Goal: Complete application form: Complete application form

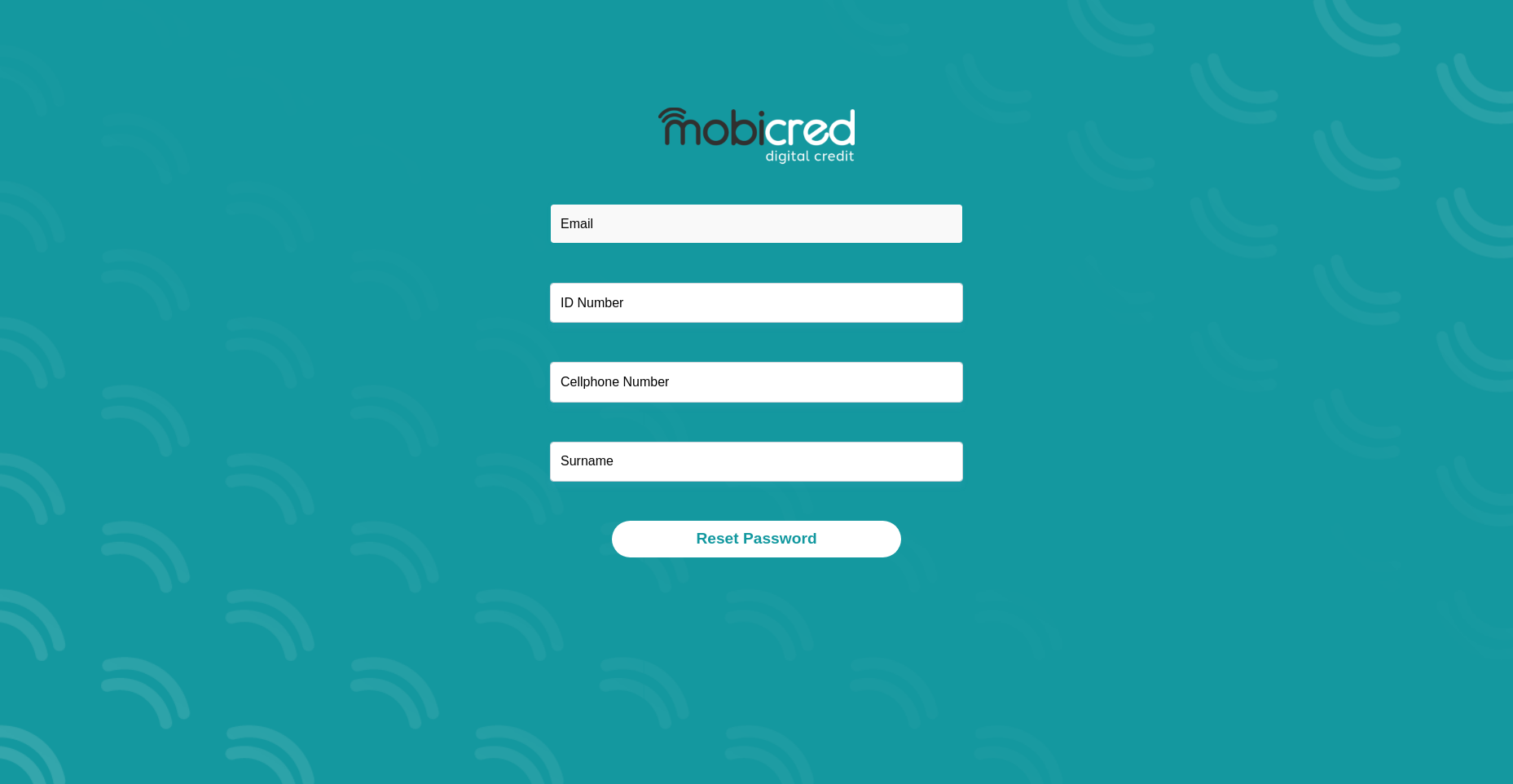
click at [587, 225] on input "email" at bounding box center [757, 224] width 413 height 40
type input "[EMAIL_ADDRESS][DOMAIN_NAME]"
type input "0649370553"
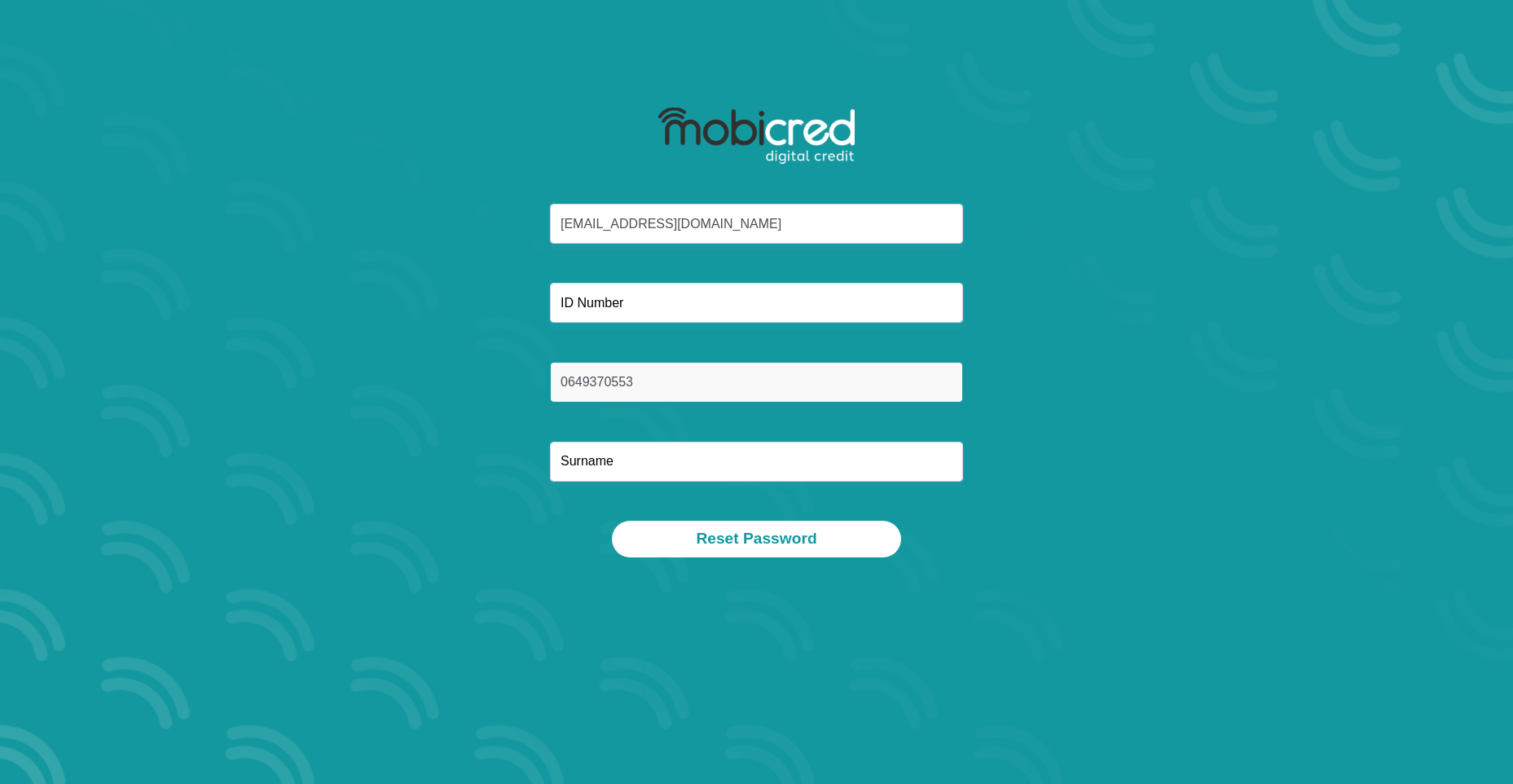
type input "Marole"
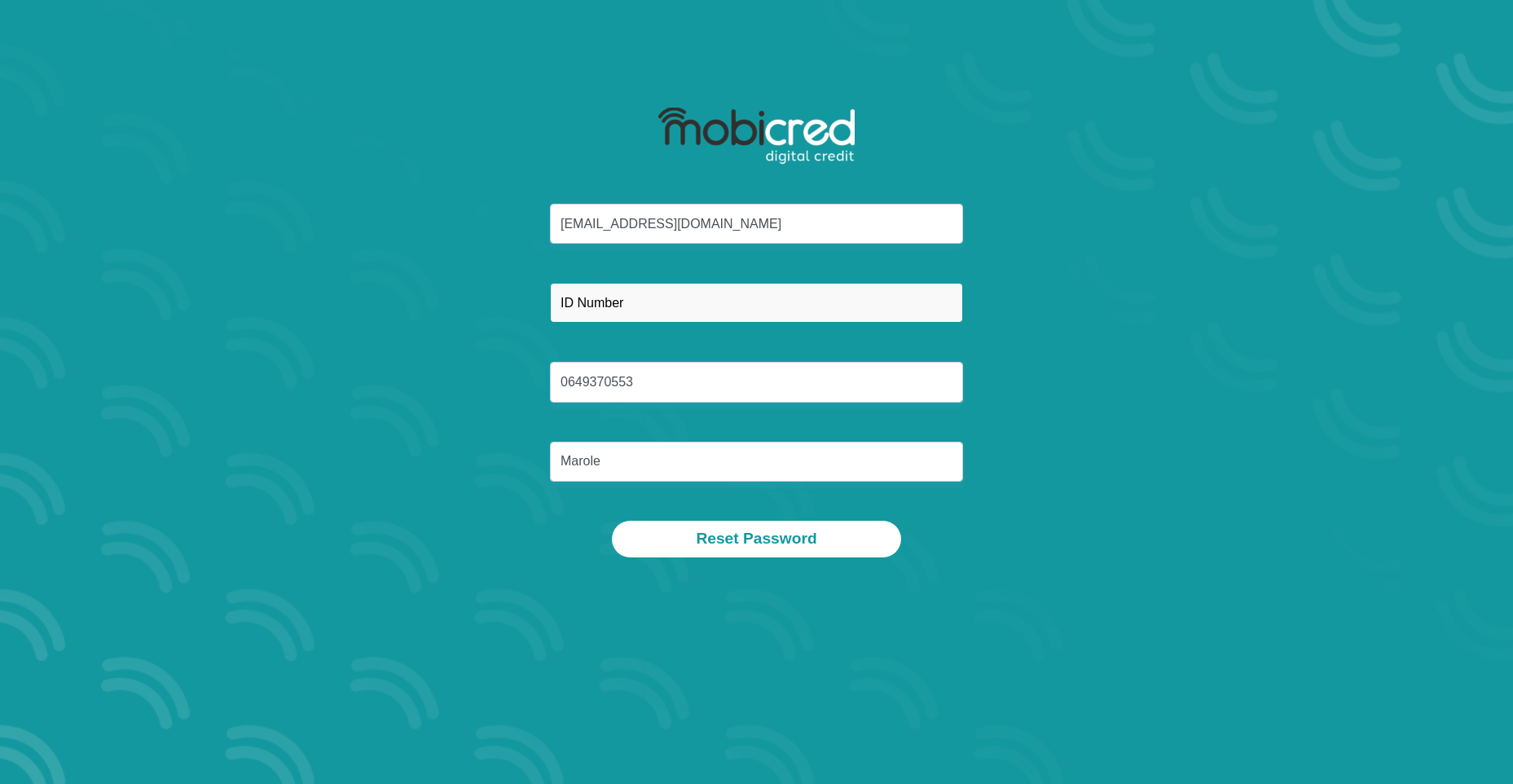
click at [582, 308] on input "text" at bounding box center [757, 303] width 413 height 40
type input "7707200813080"
click at [423, 281] on div "info@bariah.co.za 7707200813080 0649370553 Marole" at bounding box center [757, 362] width 875 height 317
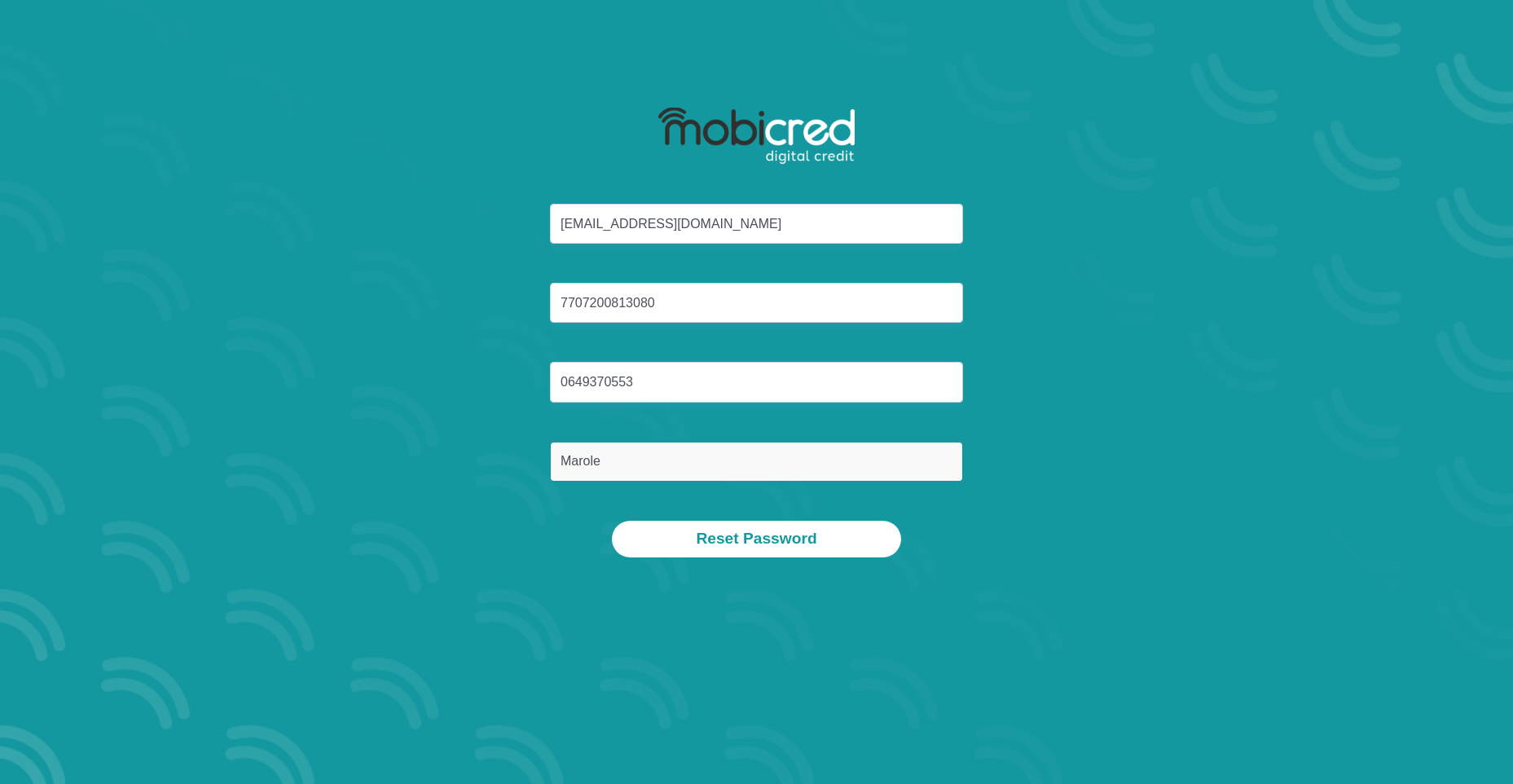
drag, startPoint x: 653, startPoint y: 469, endPoint x: 486, endPoint y: 443, distance: 169.0
click at [486, 443] on div "info@bariah.co.za 7707200813080 0649370553 Marole" at bounding box center [757, 362] width 875 height 317
type input "Marole"
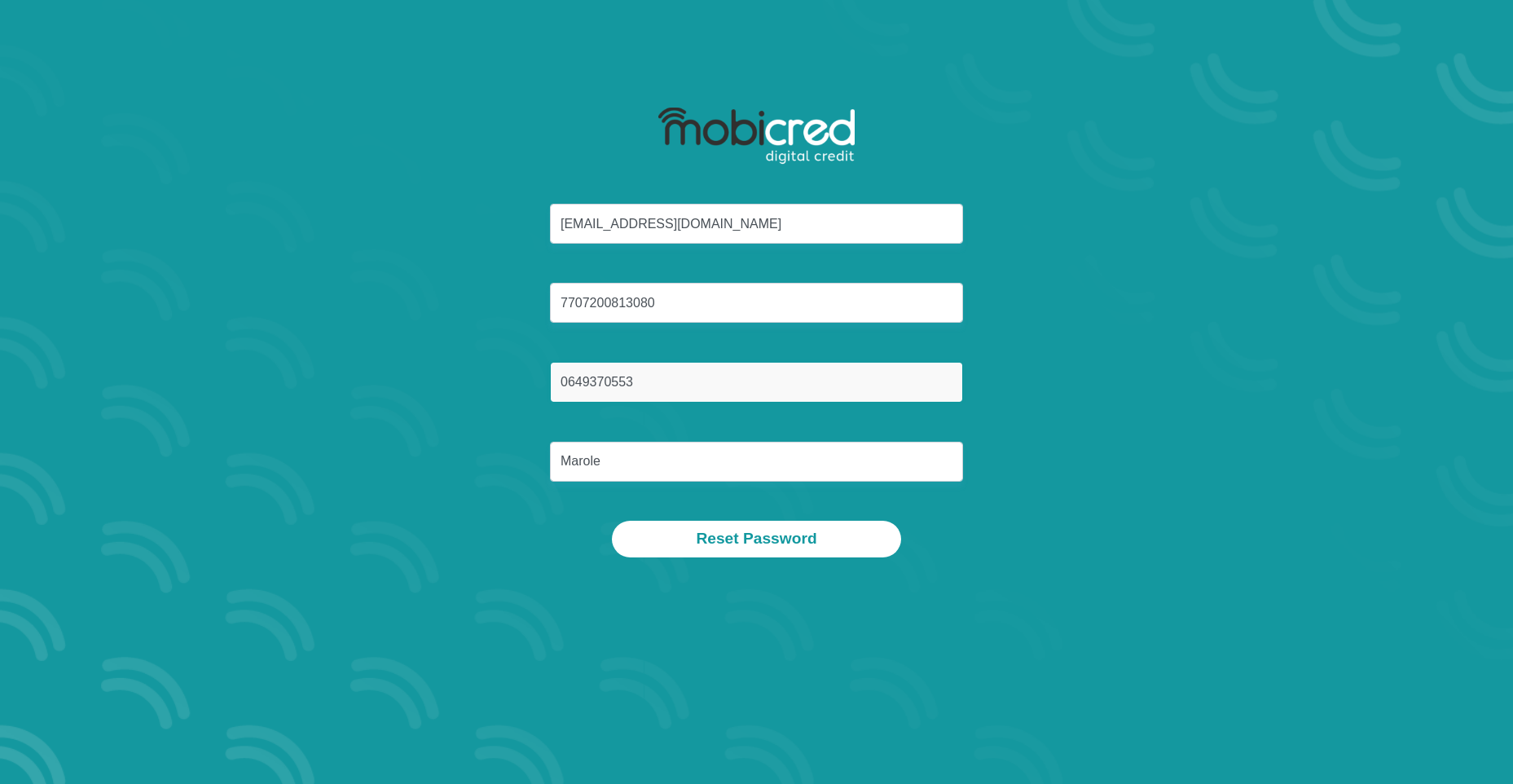
click at [652, 392] on input "0649370553" at bounding box center [757, 382] width 413 height 40
click at [352, 347] on div "info@bariah.co.za 7707200813080 0649370553 Marole" at bounding box center [757, 362] width 875 height 317
click at [651, 382] on input "0649370553" at bounding box center [757, 382] width 413 height 40
type input "0"
type input "0649370553"
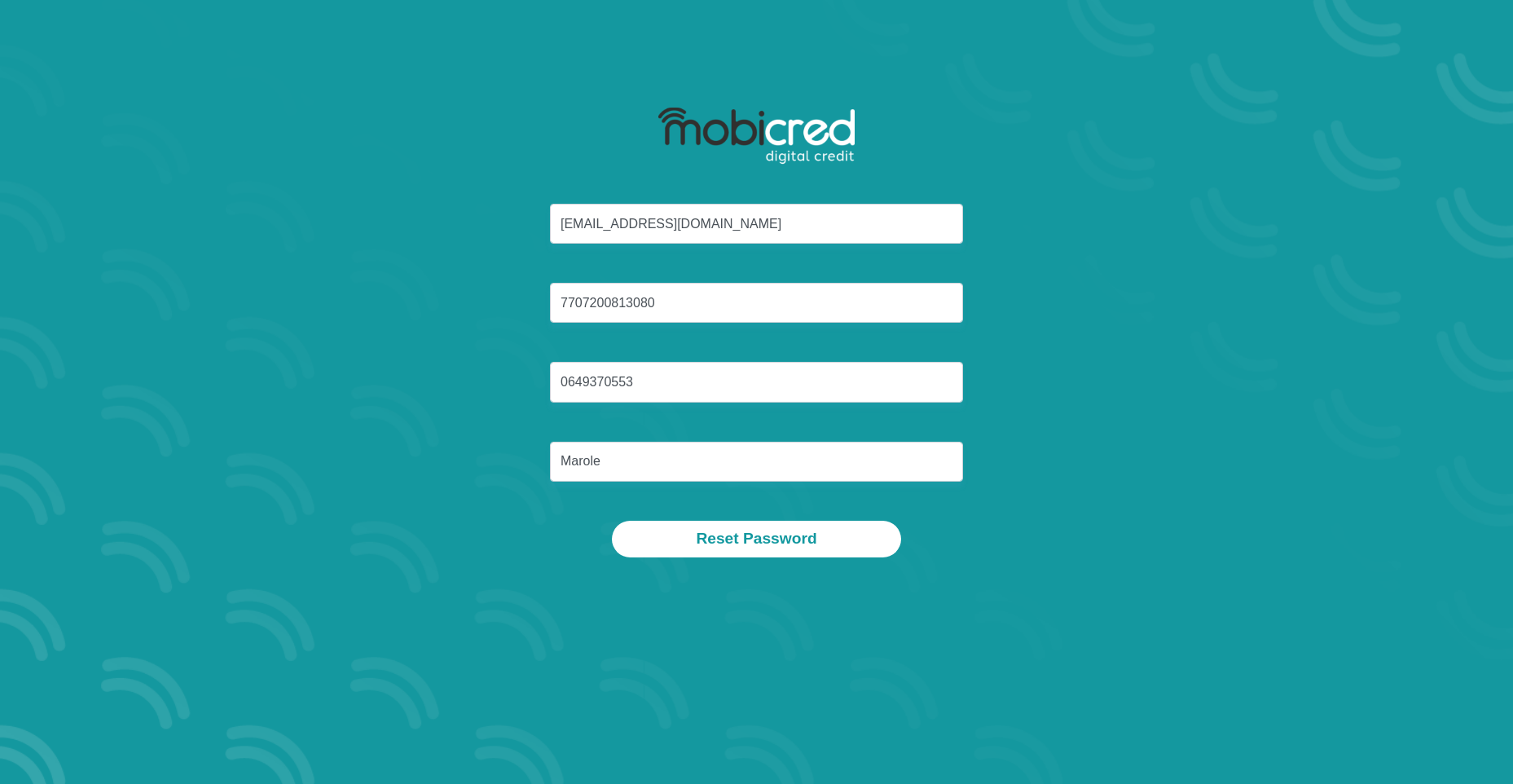
click at [368, 380] on div "info@bariah.co.za 7707200813080 0649370553 Marole" at bounding box center [757, 362] width 875 height 317
click at [747, 541] on button "Reset Password" at bounding box center [756, 539] width 289 height 37
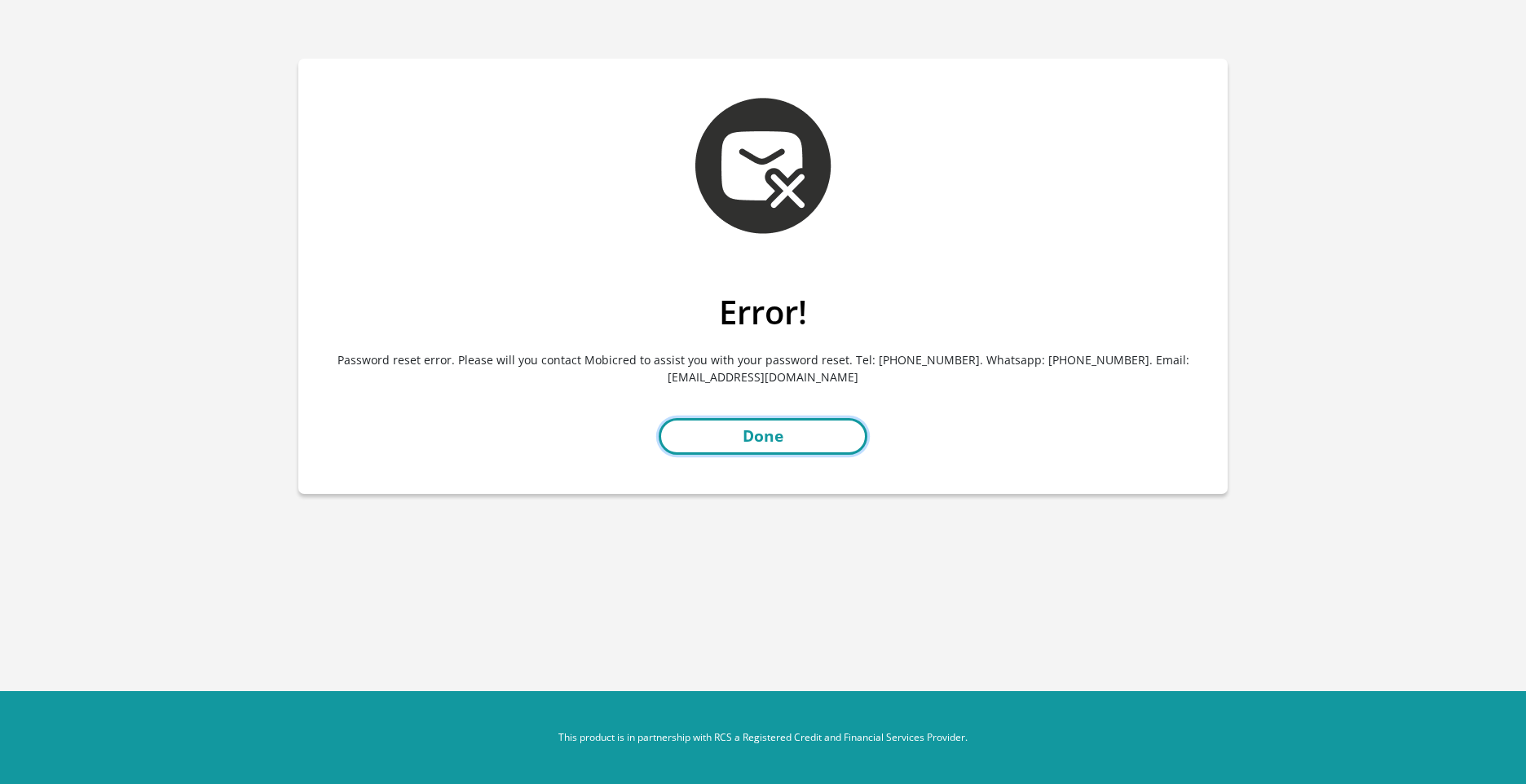
click at [747, 427] on link "Done" at bounding box center [763, 436] width 209 height 37
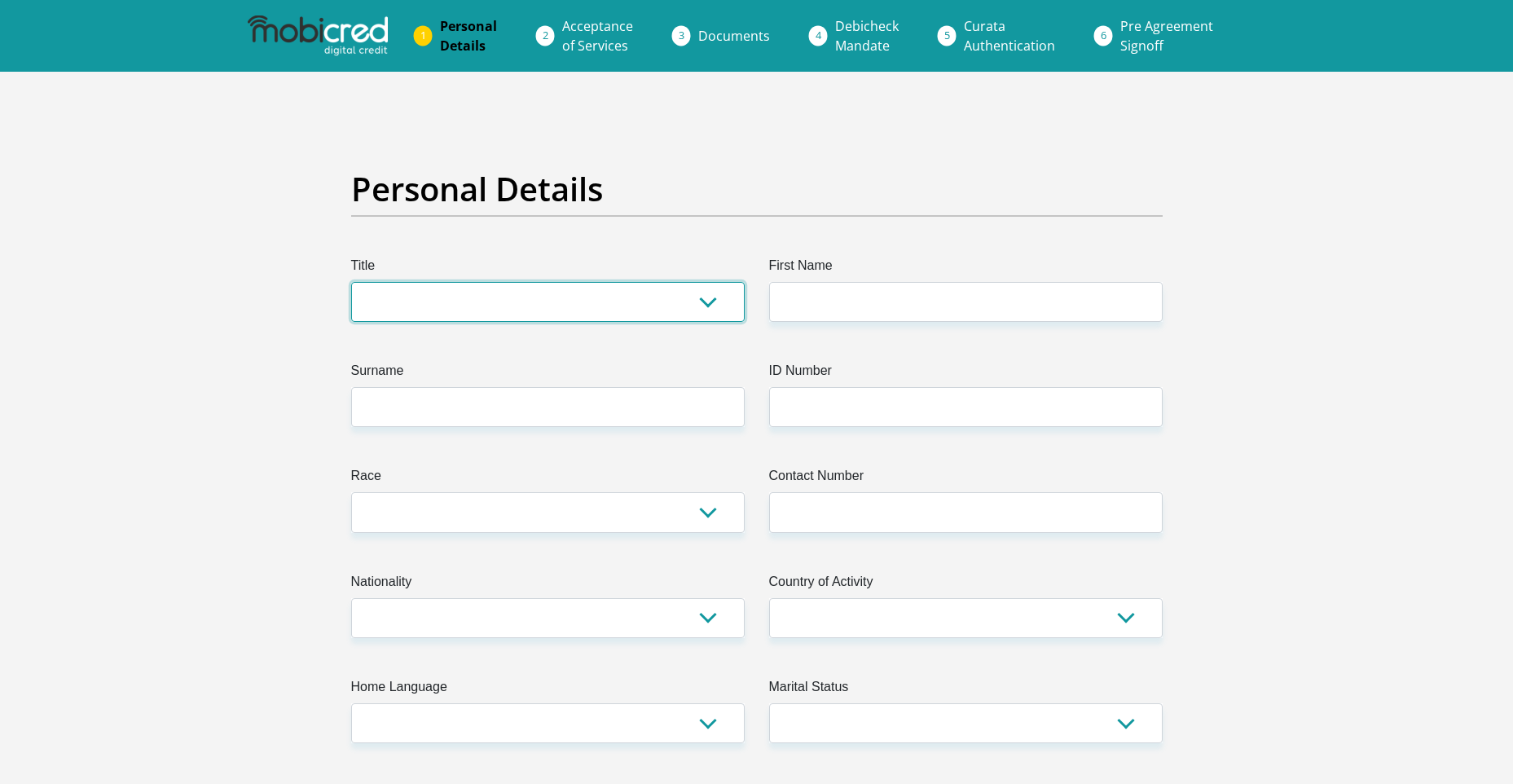
click at [464, 308] on select "Mr Ms Mrs Dr [PERSON_NAME]" at bounding box center [548, 302] width 393 height 40
select select "Ms"
click at [351, 282] on select "Mr Ms Mrs Dr [PERSON_NAME]" at bounding box center [548, 302] width 393 height 40
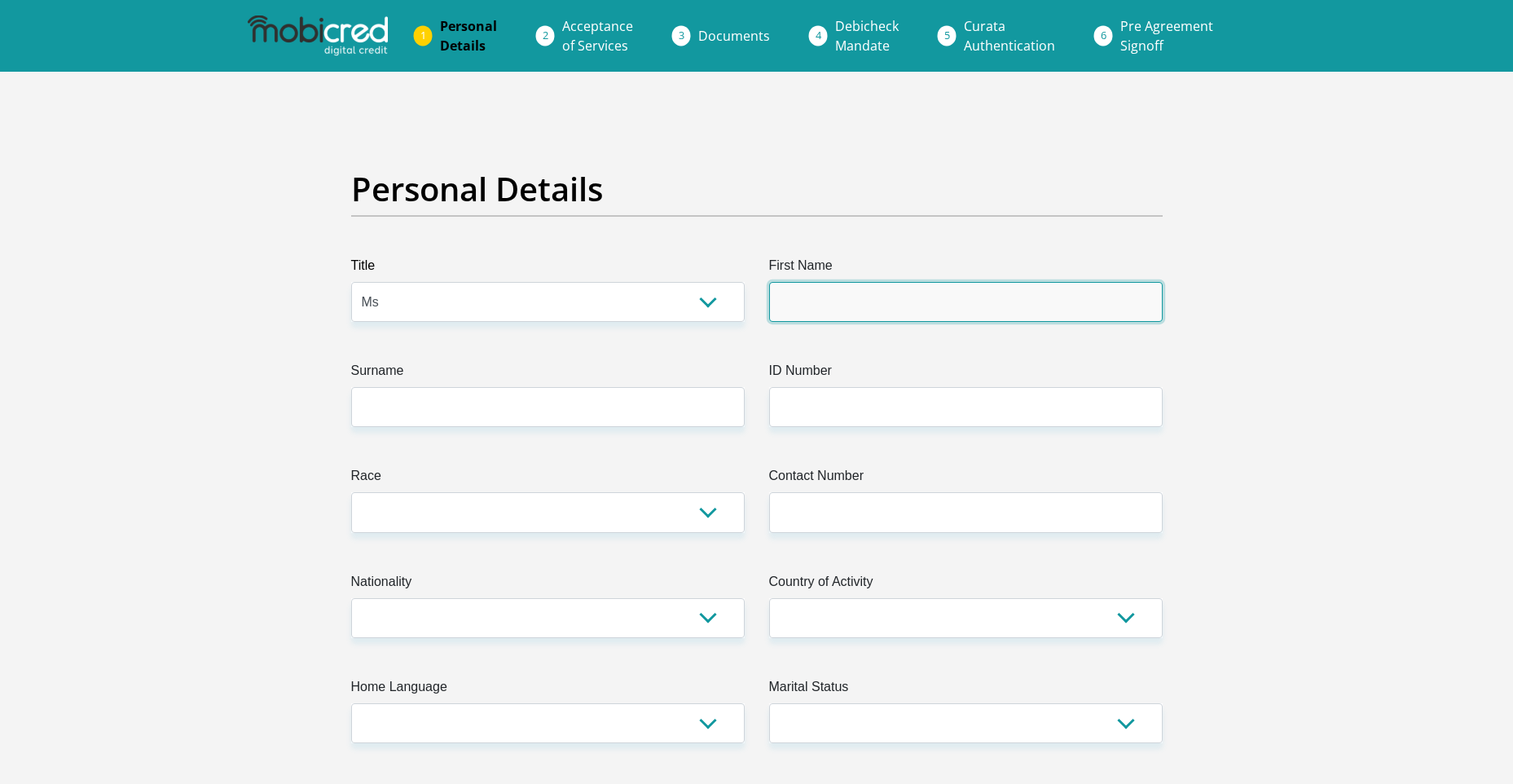
click at [816, 308] on input "First Name" at bounding box center [966, 302] width 393 height 40
type input "EmelyKeketso"
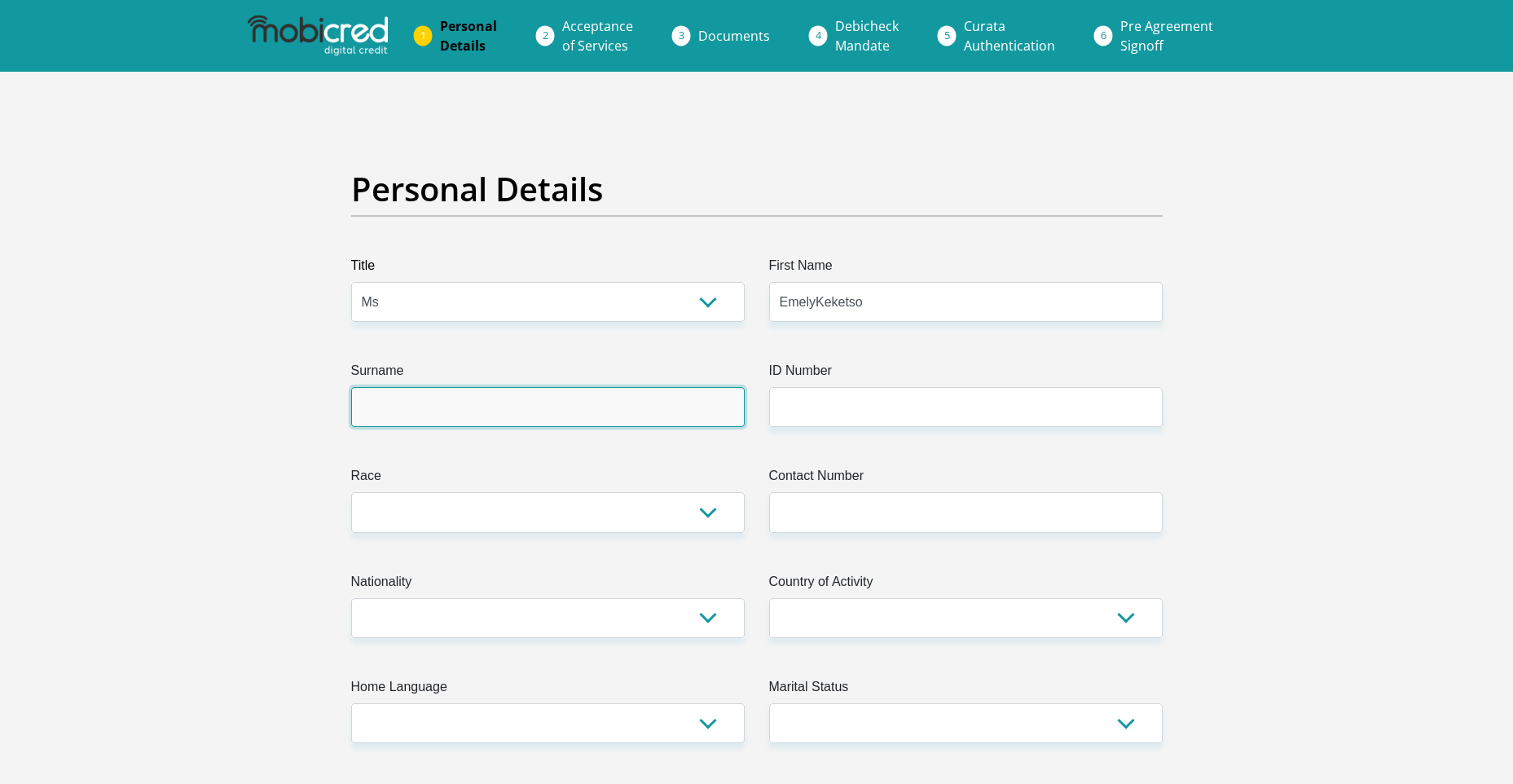
type input "Marole"
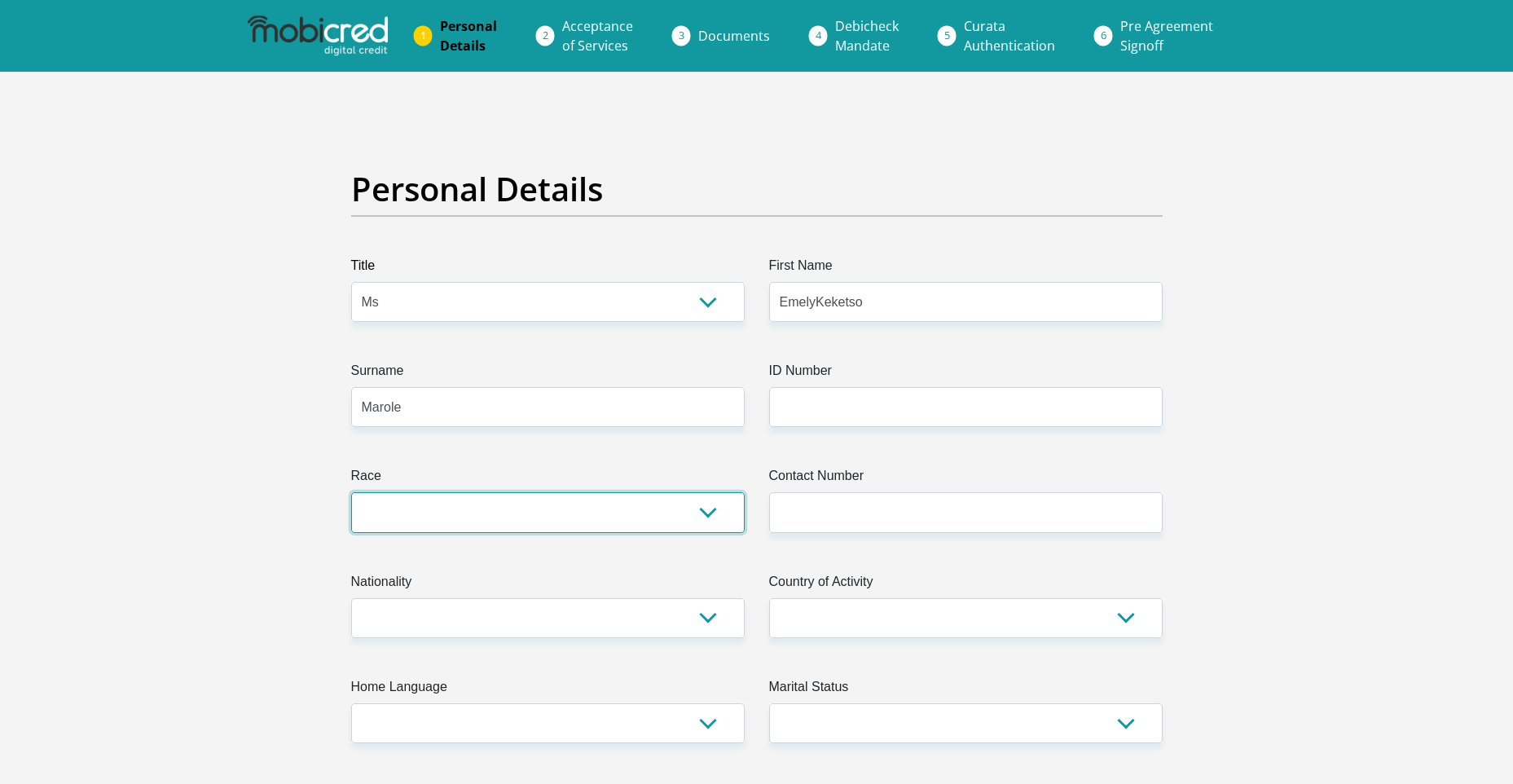
select select "1"
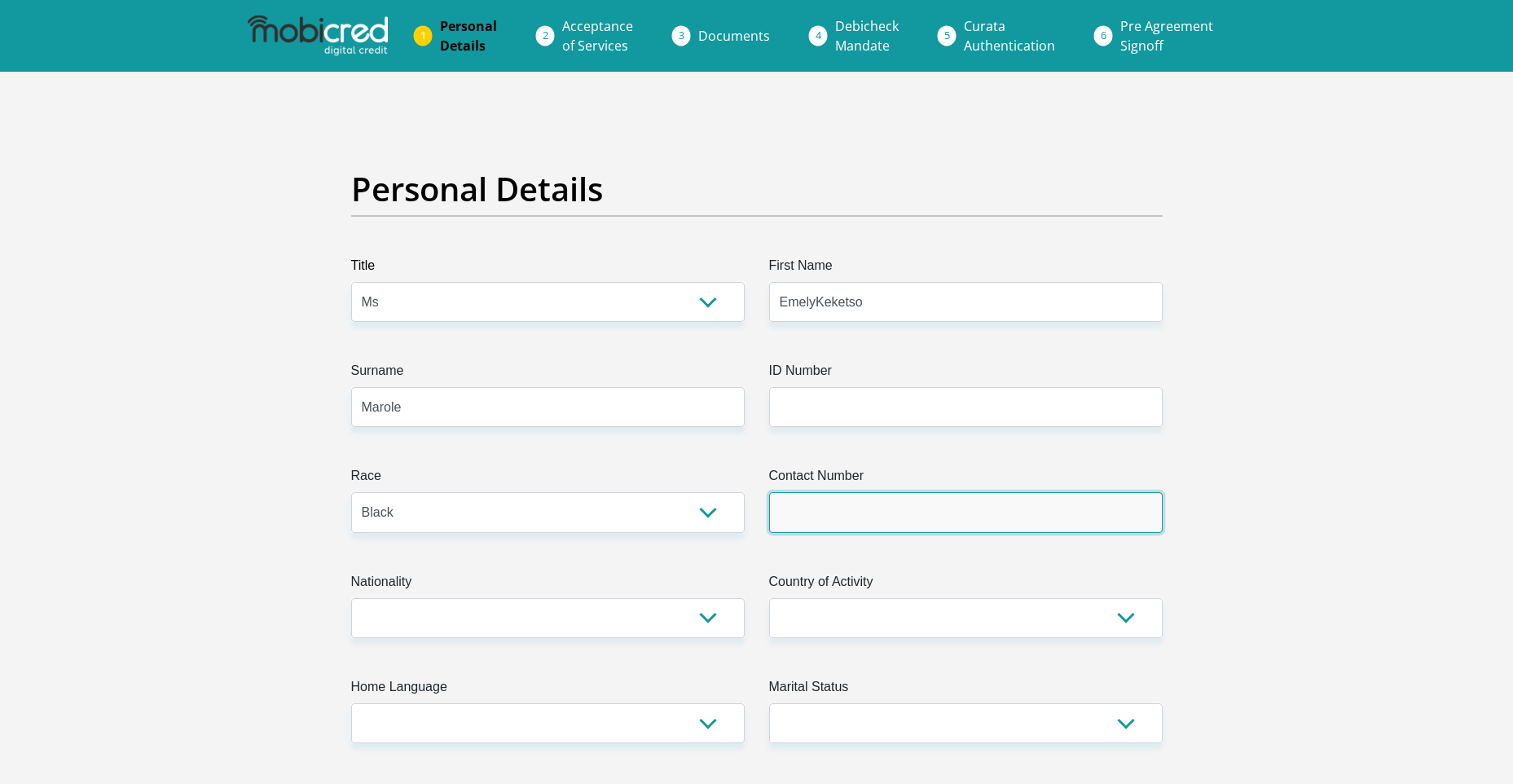
type input "0649370553"
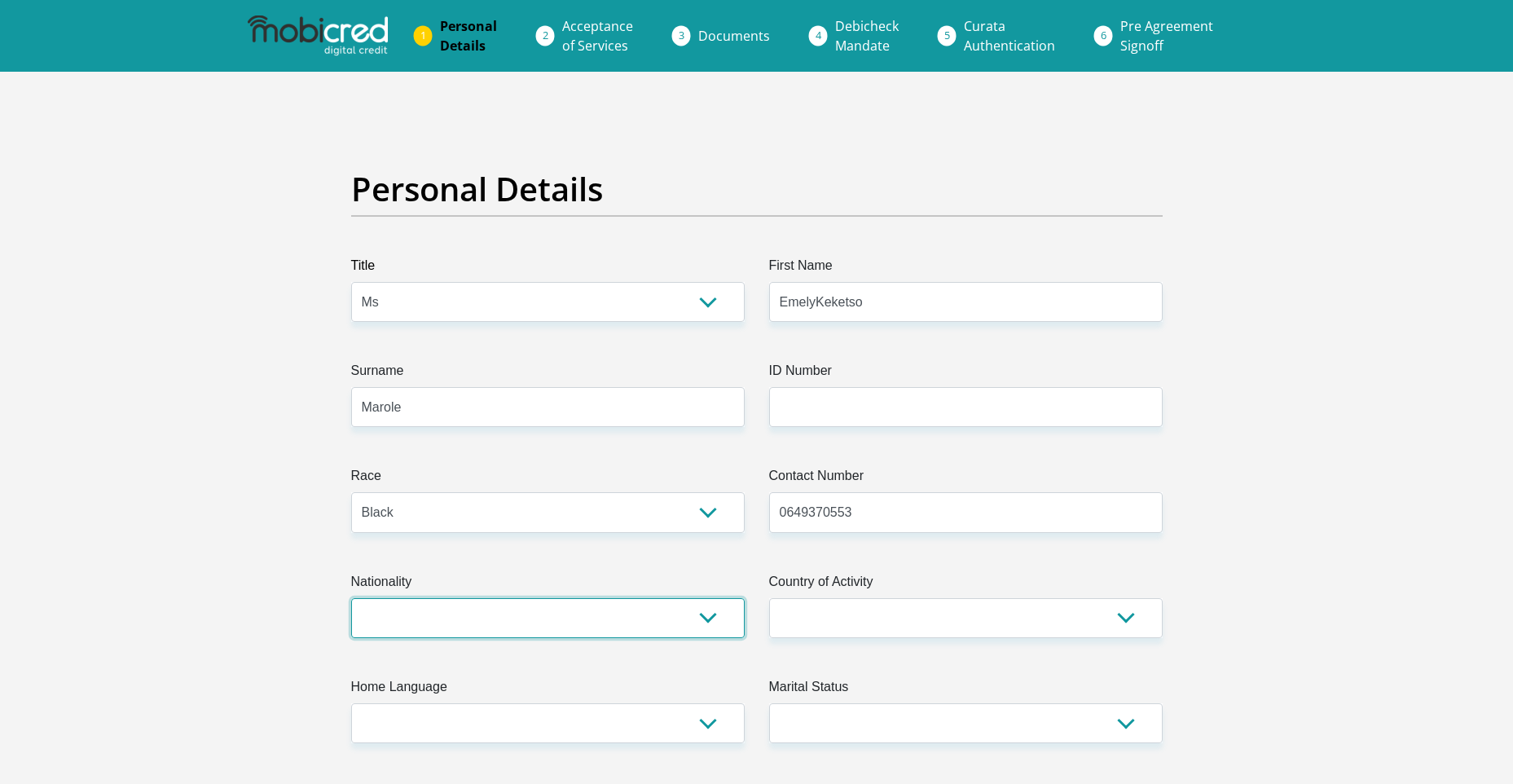
select select "ZAF"
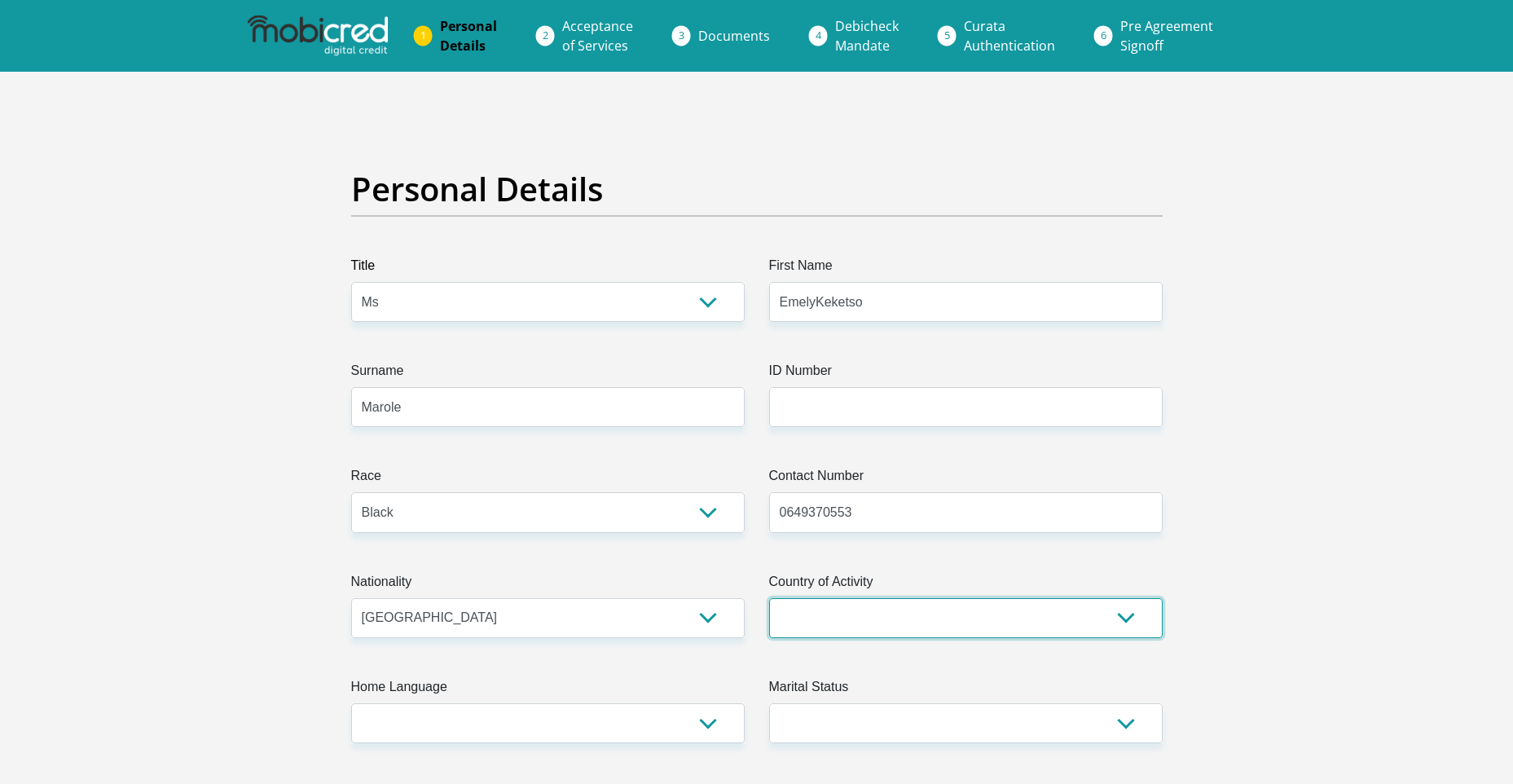
select select "ZAF"
type input "[STREET_ADDRESS][PERSON_NAME]"
type input "[PERSON_NAME][GEOGRAPHIC_DATA]"
type input "RANDBURG"
type input "Johannesurg"
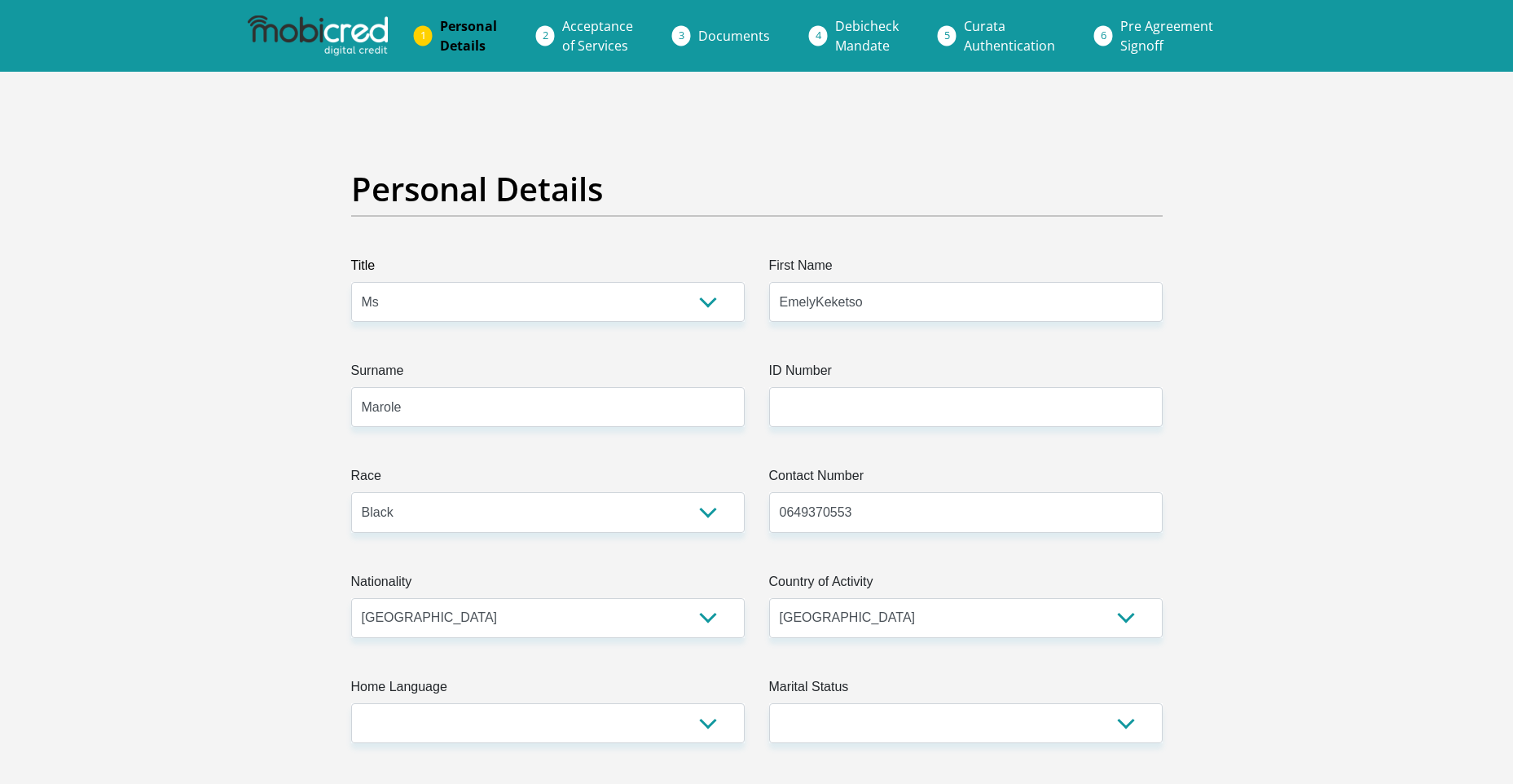
type input "2195"
select select "Gauteng"
type input "[EMAIL_ADDRESS][DOMAIN_NAME]"
type input "Bariah197745"
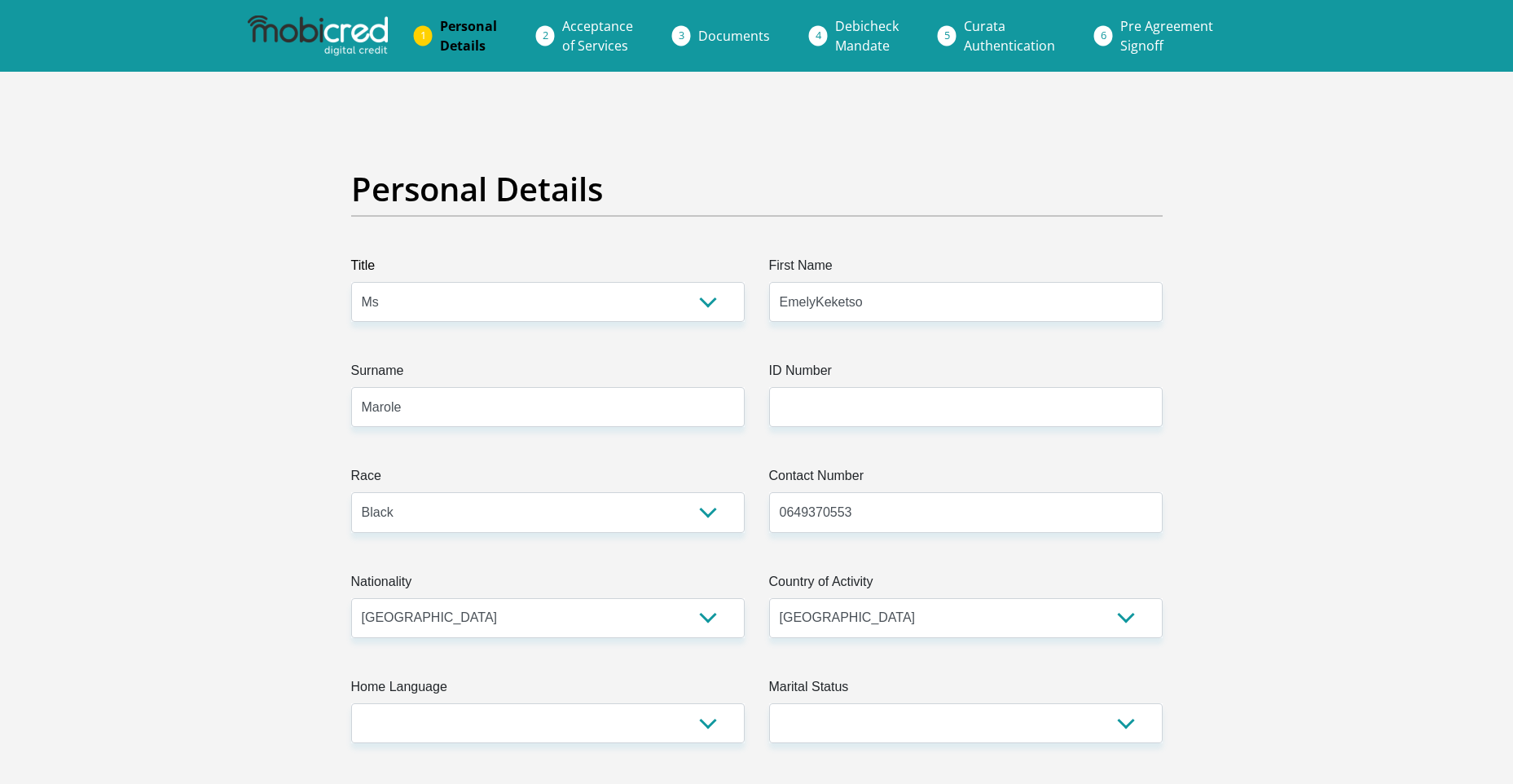
type input "Bariah197745"
type input "30000"
type input "24000"
type input "15000"
type input "1000"
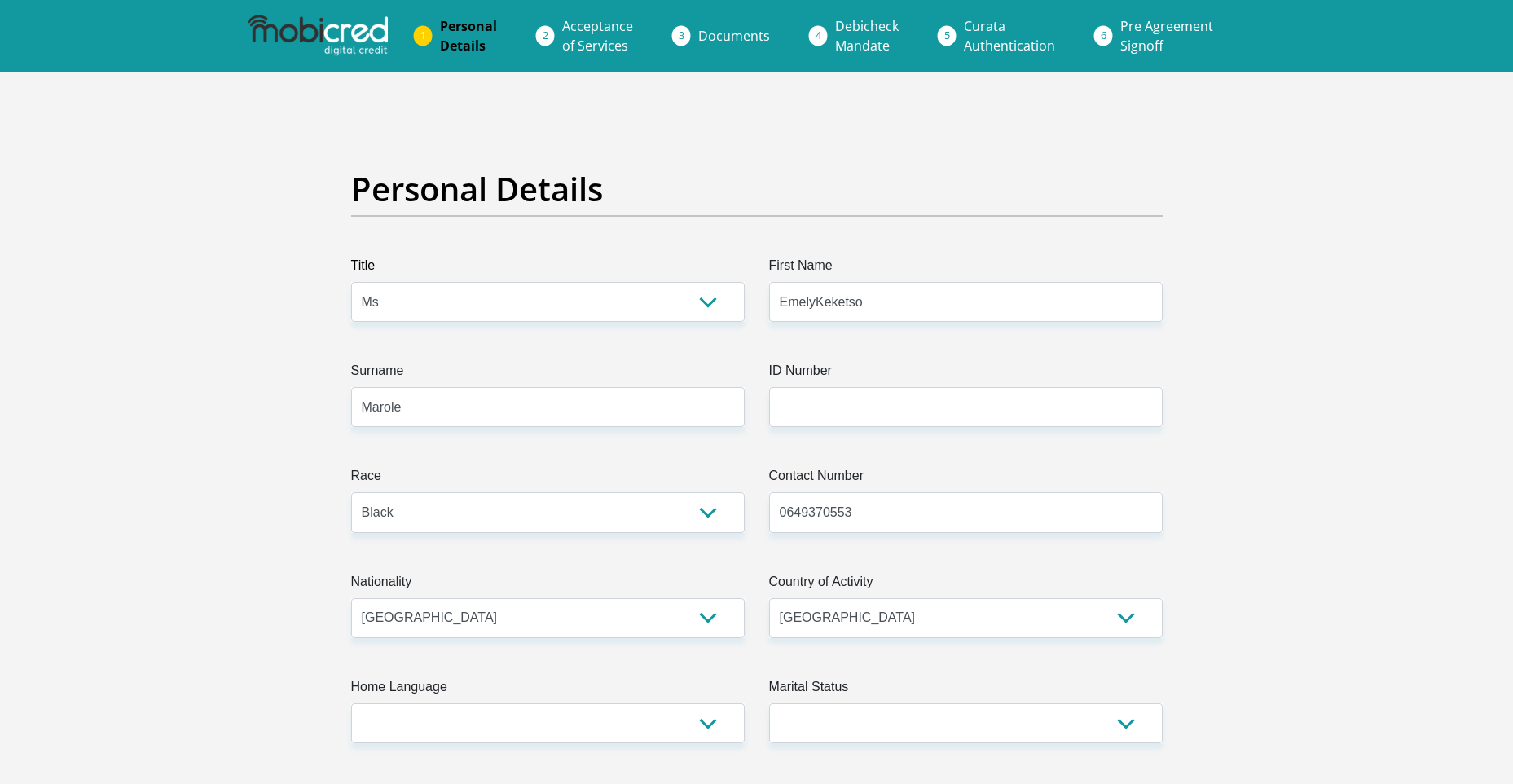
type input "2000"
type input "500"
type input "BariahHoldings"
type input "0108254614"
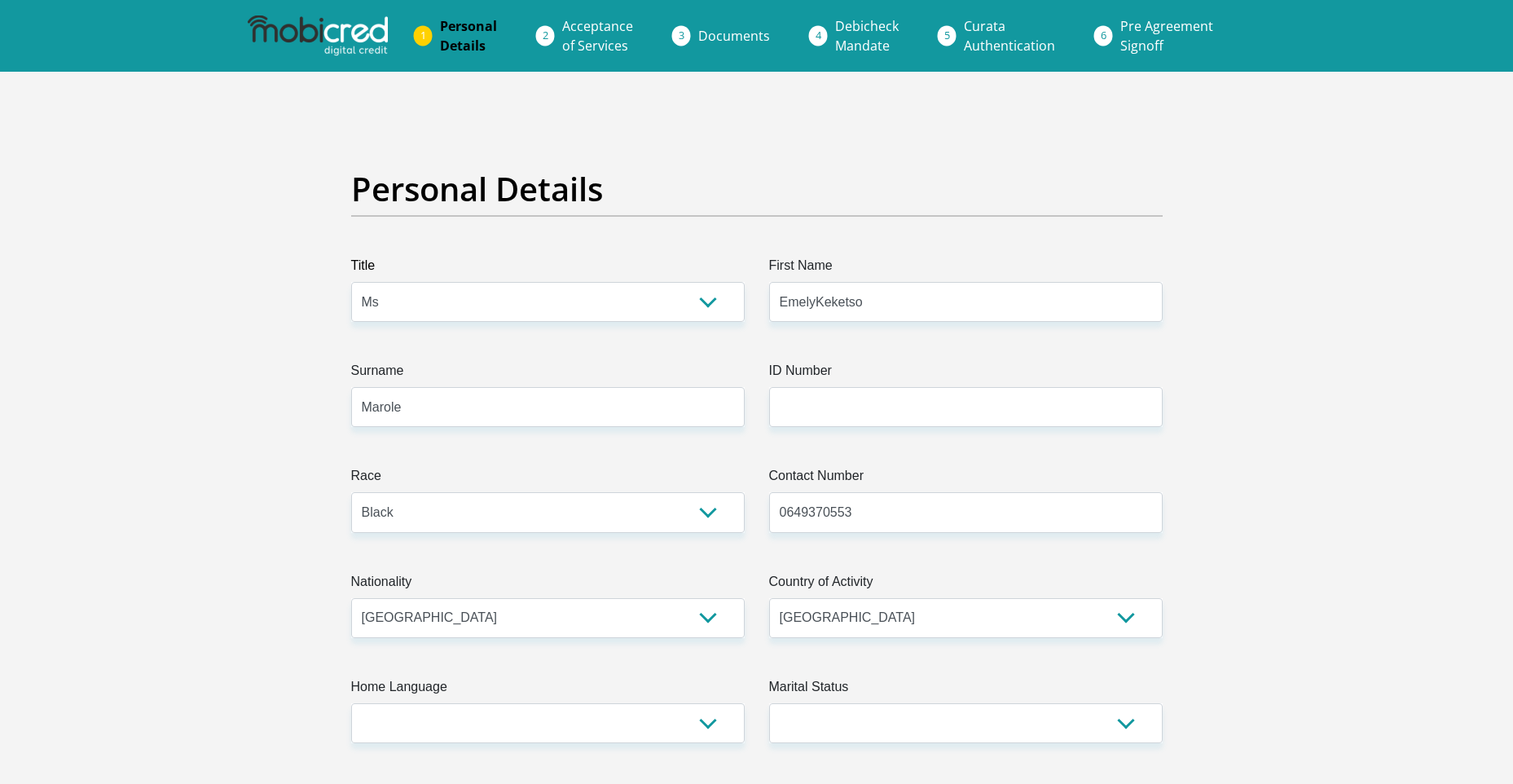
type input "[PERSON_NAME]"
type input "Marole"
type input "001255"
type input "STANDARD BANK"
type input "WOODMEAD"
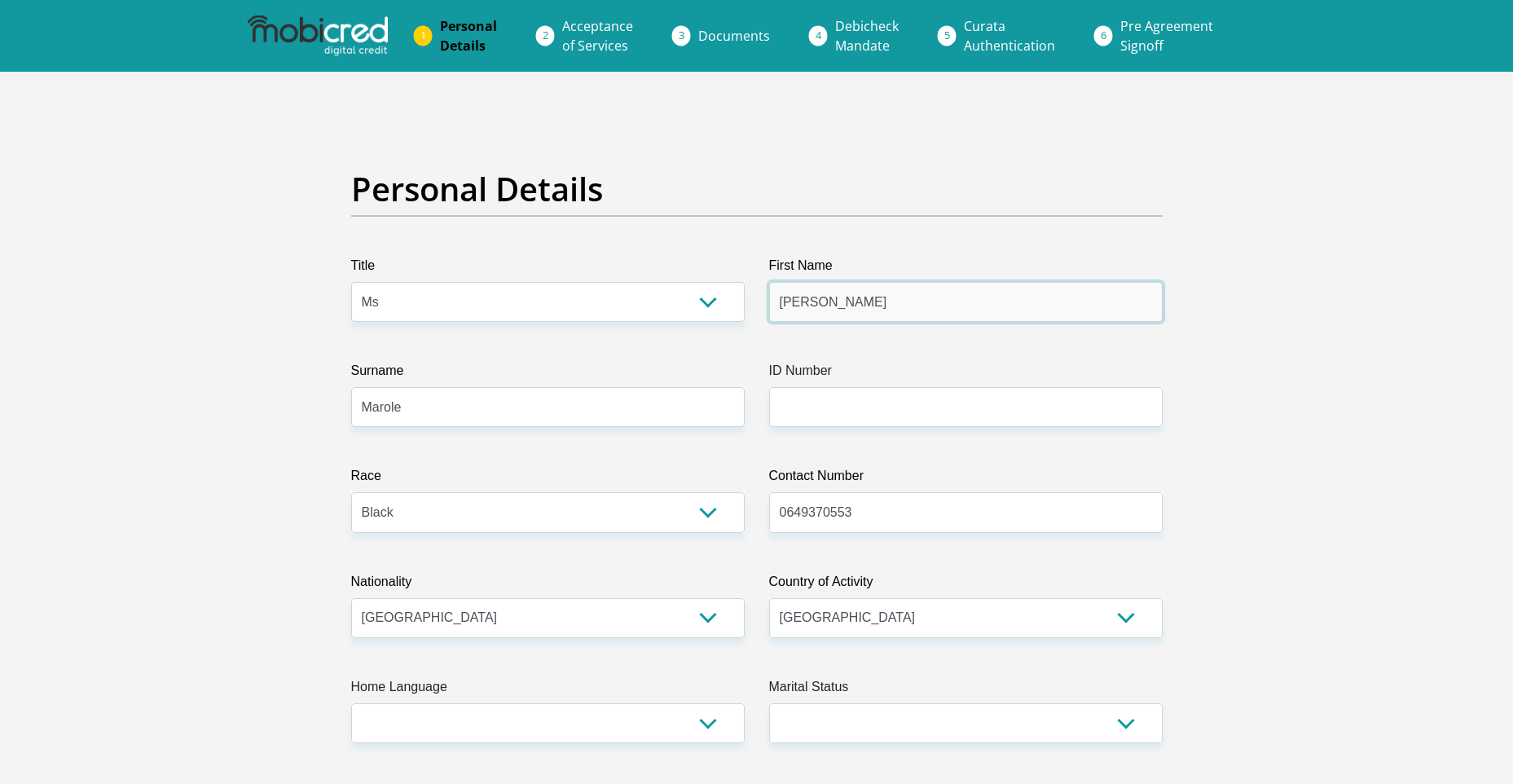
type input "[PERSON_NAME]"
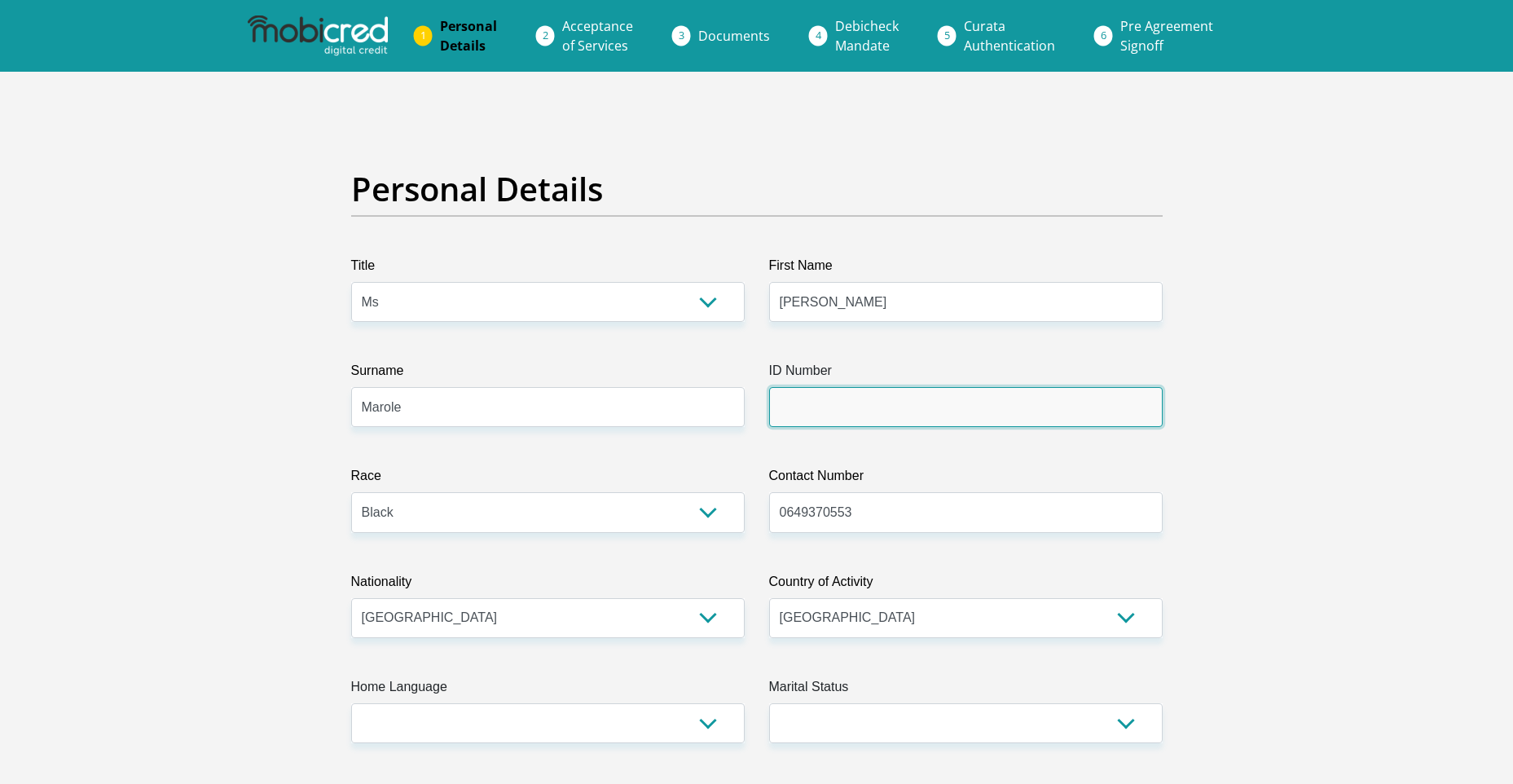
drag, startPoint x: 784, startPoint y: 406, endPoint x: 917, endPoint y: 420, distance: 133.7
click at [788, 411] on input "ID Number" at bounding box center [966, 407] width 393 height 40
type input "7707200813080"
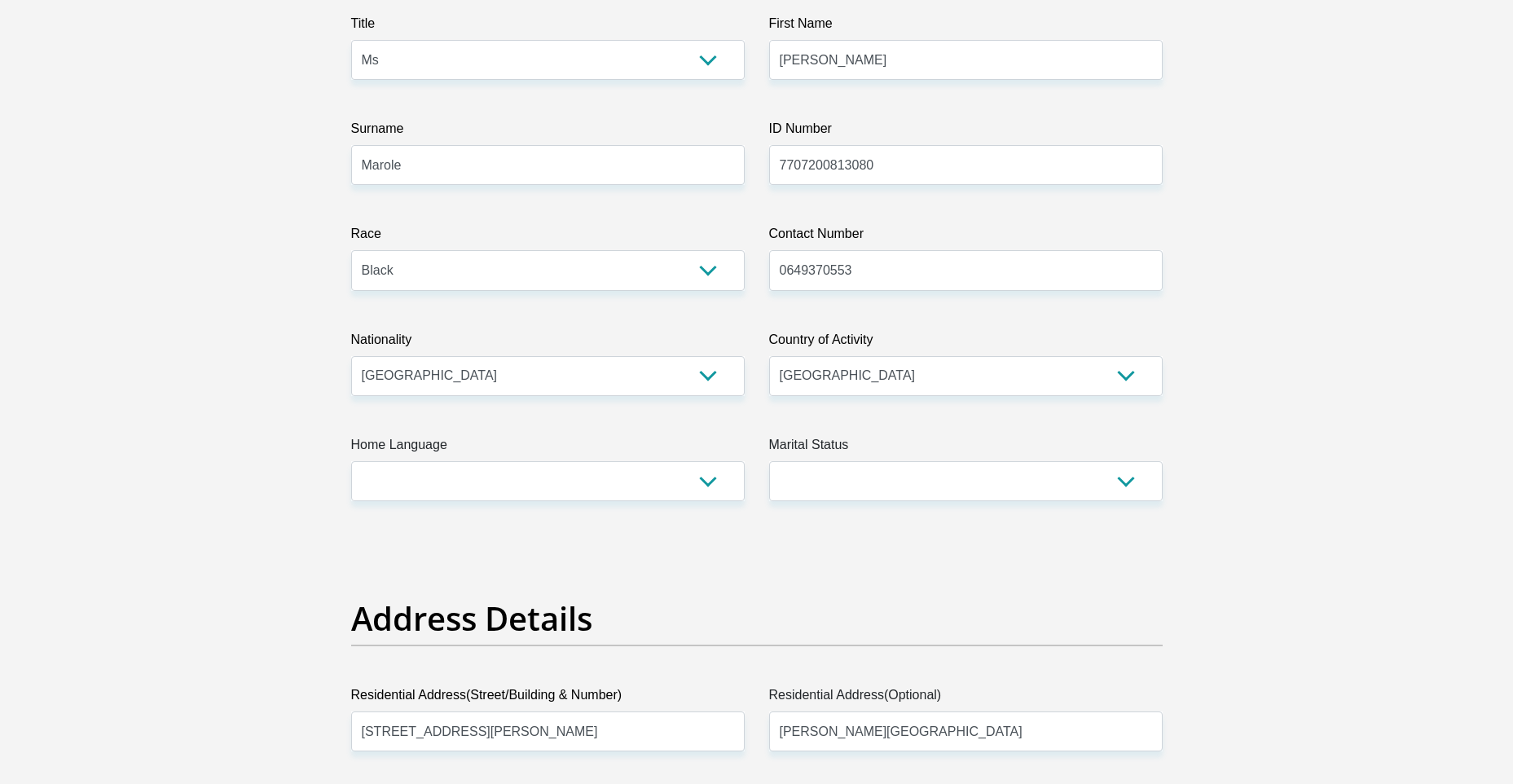
scroll to position [244, 0]
click at [535, 479] on select "Afrikaans English Sepedi South Ndebele Southern Sotho Swati Tsonga Tswana Venda…" at bounding box center [548, 479] width 393 height 40
select select "sot"
click at [351, 459] on select "Afrikaans English Sepedi South Ndebele Southern Sotho Swati Tsonga Tswana Venda…" at bounding box center [548, 479] width 393 height 40
click at [1041, 483] on select "Married ANC Single Divorced Widowed Married COP or Customary Law" at bounding box center [966, 479] width 393 height 40
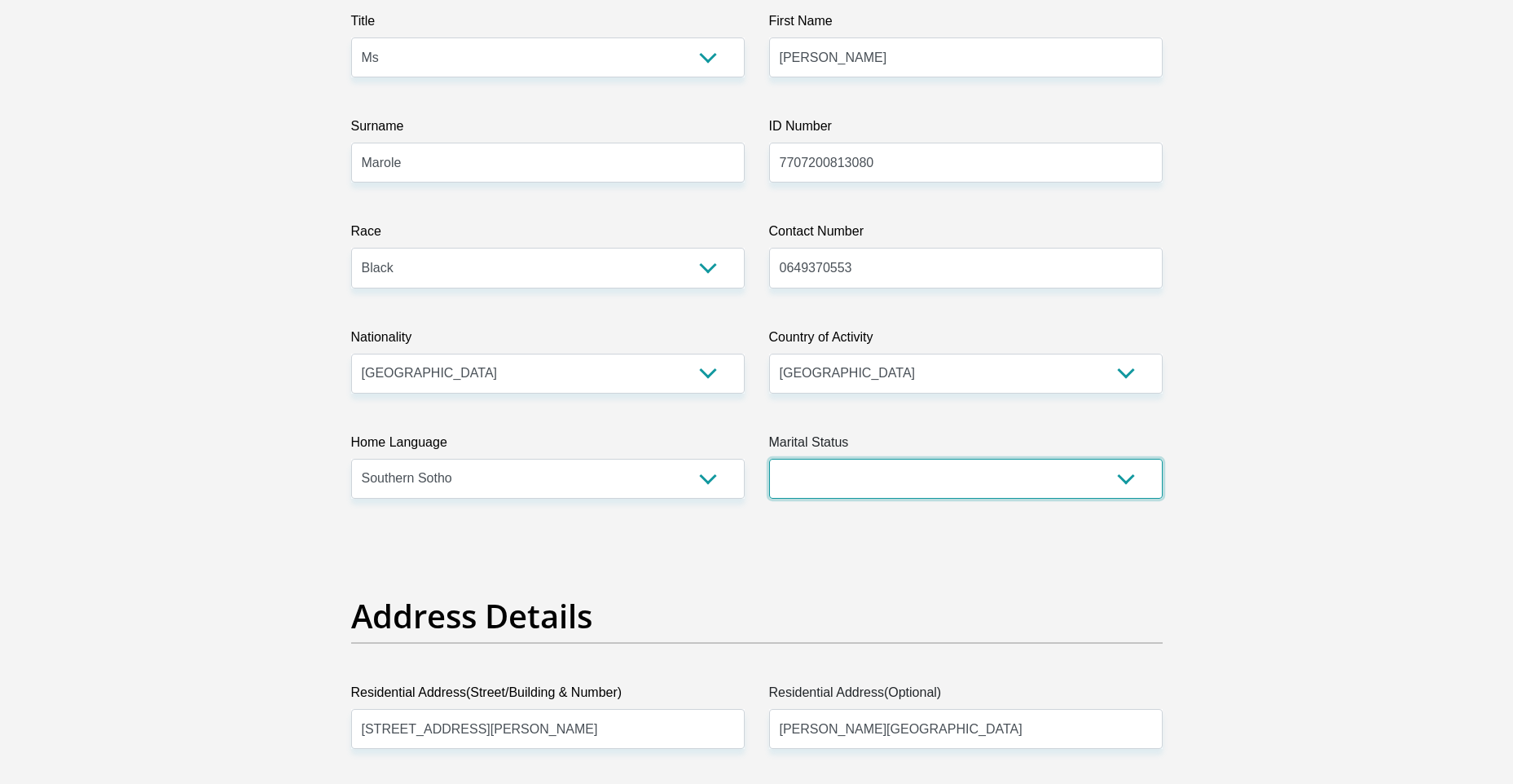
select select "4"
click at [769, 459] on select "Married ANC Single Divorced Widowed Married COP or Customary Law" at bounding box center [966, 479] width 393 height 40
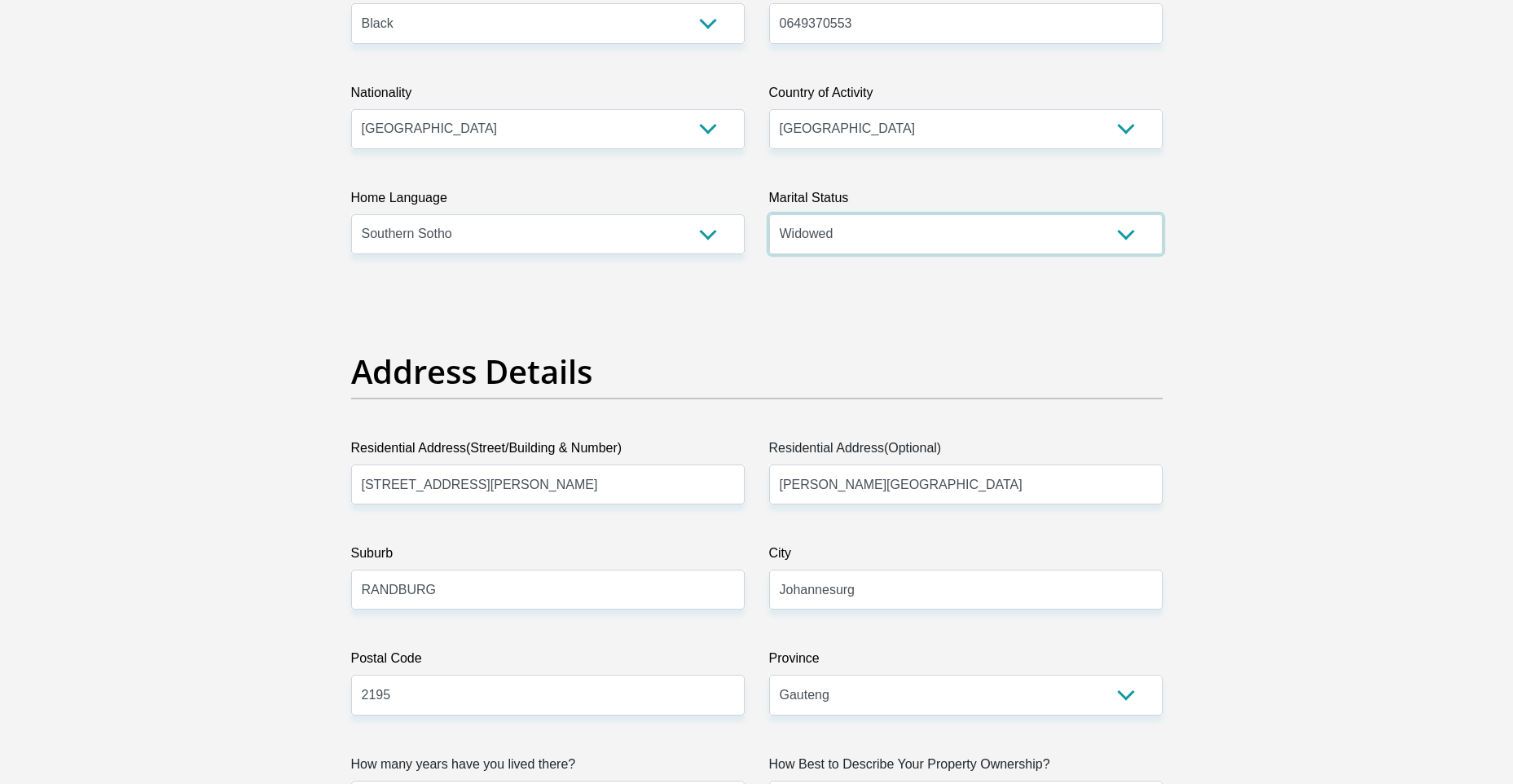
scroll to position [734, 0]
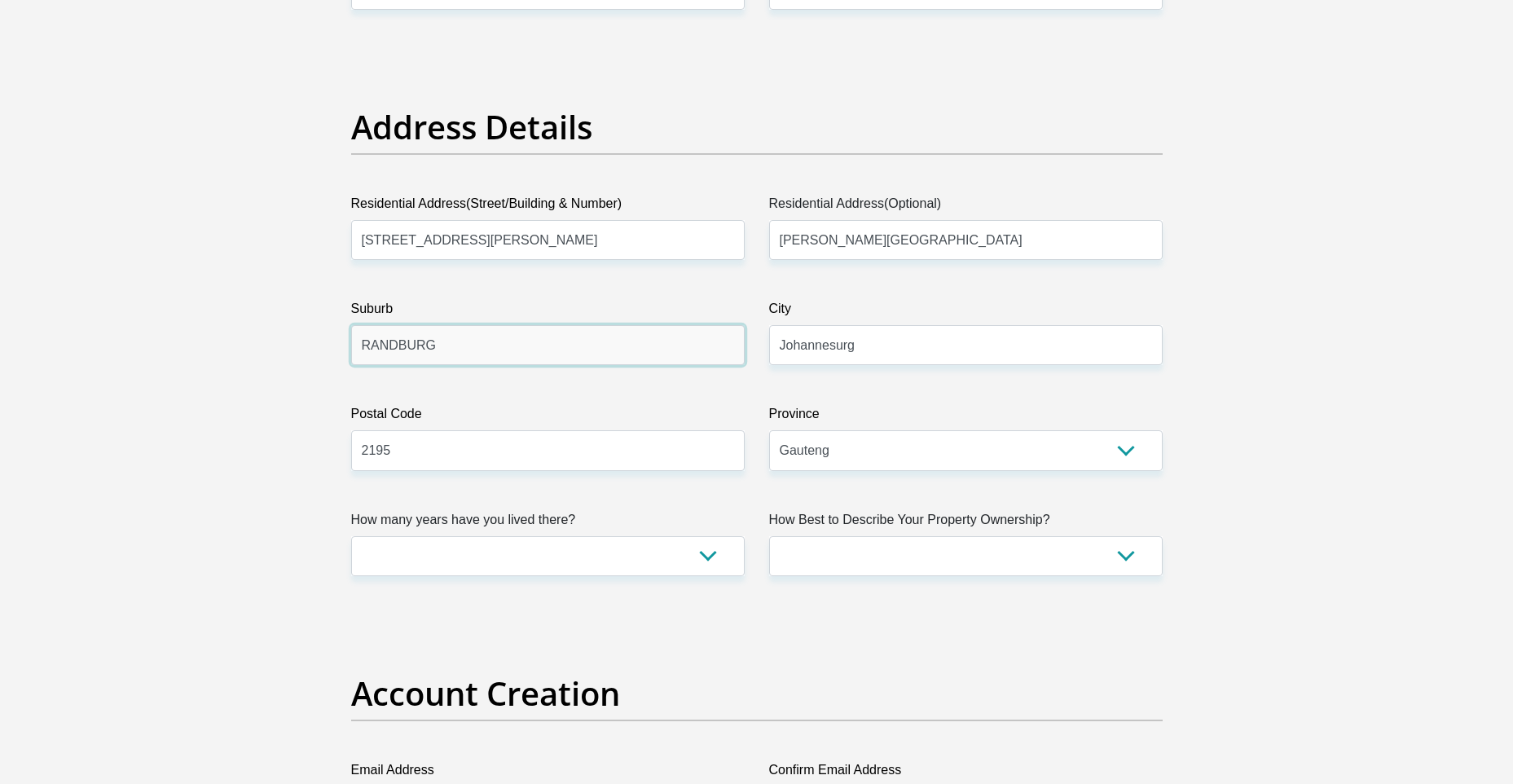
drag, startPoint x: 475, startPoint y: 344, endPoint x: 165, endPoint y: 294, distance: 314.0
type input "[PERSON_NAME][GEOGRAPHIC_DATA]"
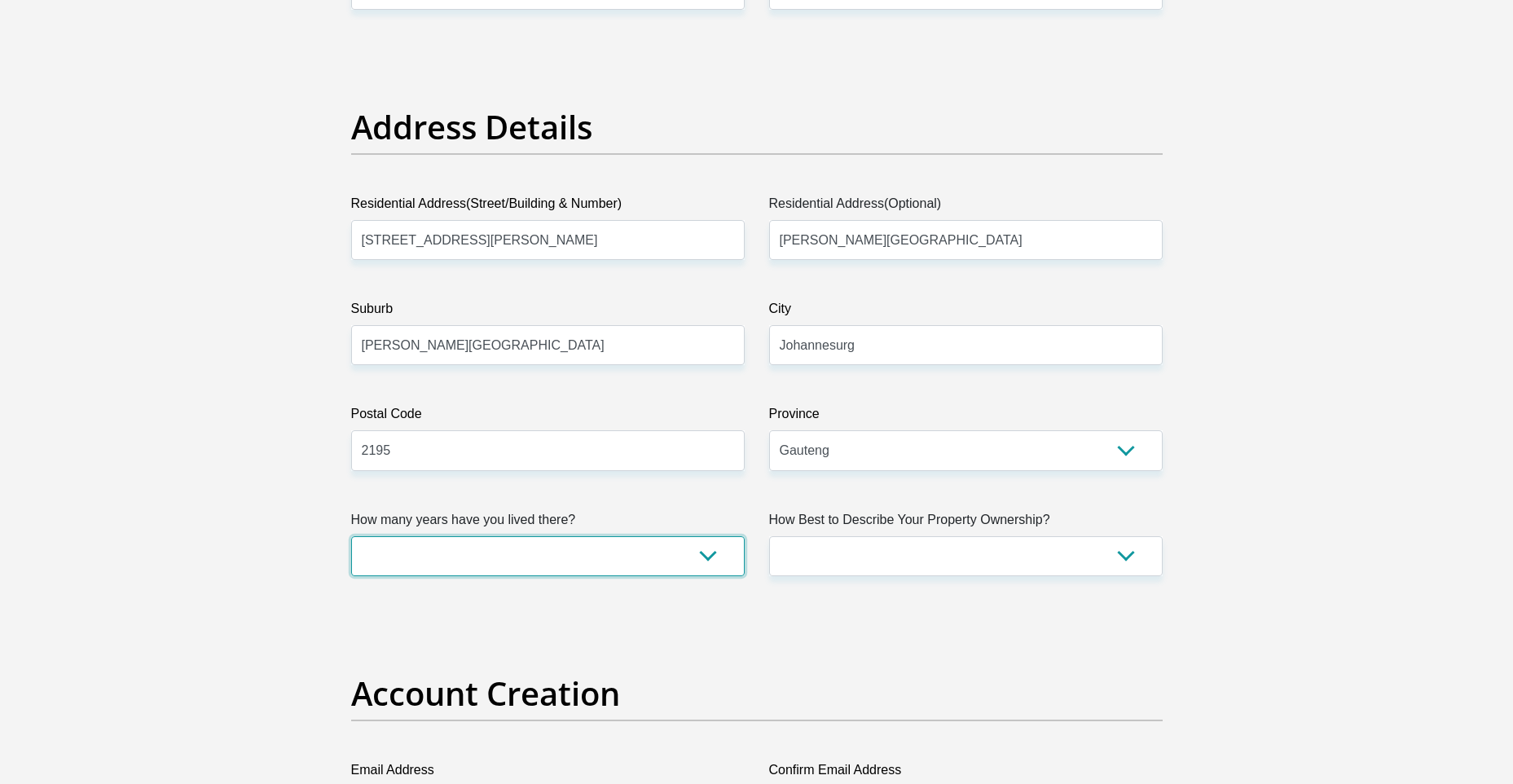
click at [708, 559] on select "less than 1 year 1-3 years 3-5 years 5+ years" at bounding box center [548, 556] width 393 height 40
select select "2"
click at [351, 536] on select "less than 1 year 1-3 years 3-5 years 5+ years" at bounding box center [548, 556] width 393 height 40
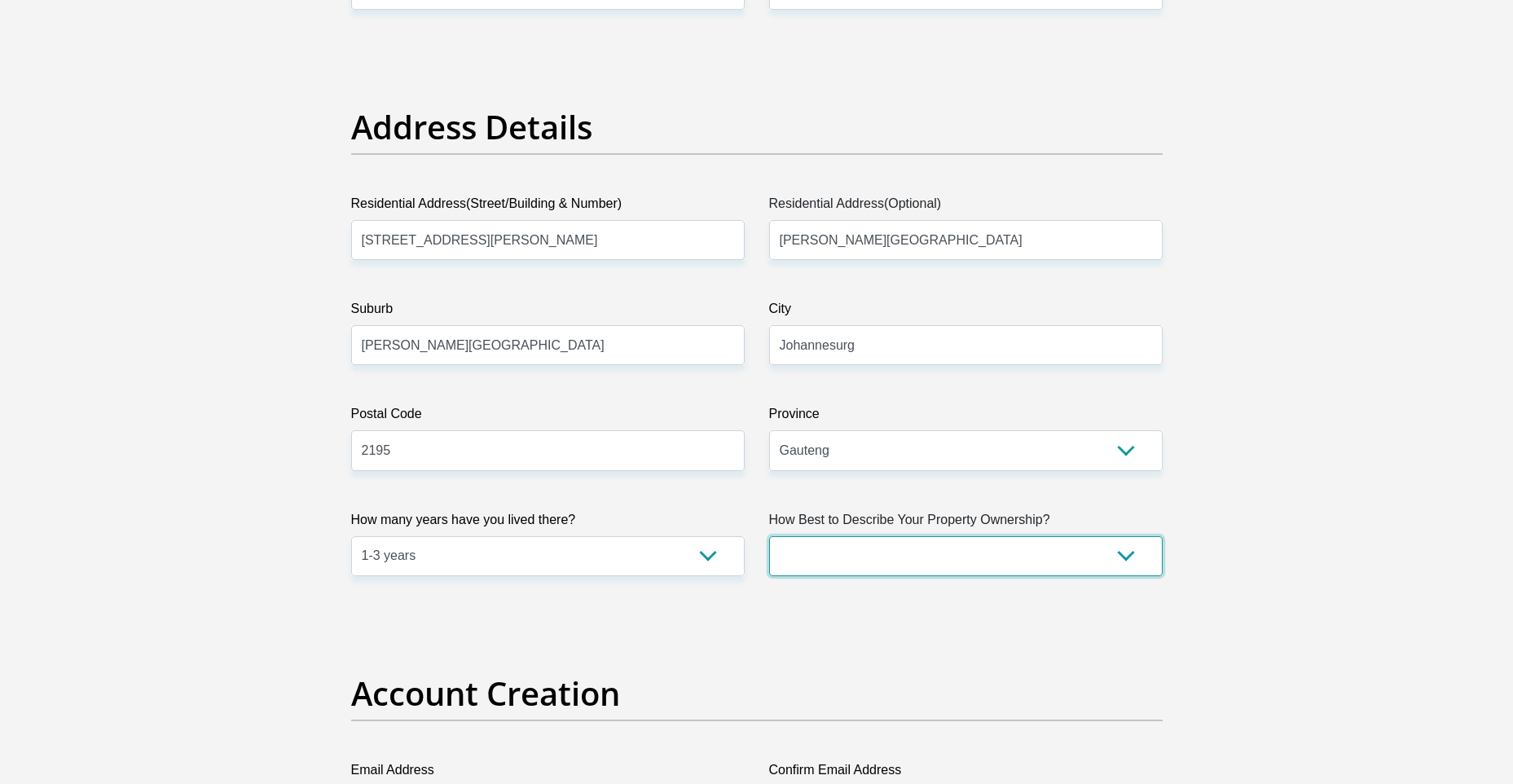
click at [1057, 556] on select "Owned Rented Family Owned Company Dwelling" at bounding box center [966, 556] width 393 height 40
select select "Rented"
click at [769, 536] on select "Owned Rented Family Owned Company Dwelling" at bounding box center [966, 556] width 393 height 40
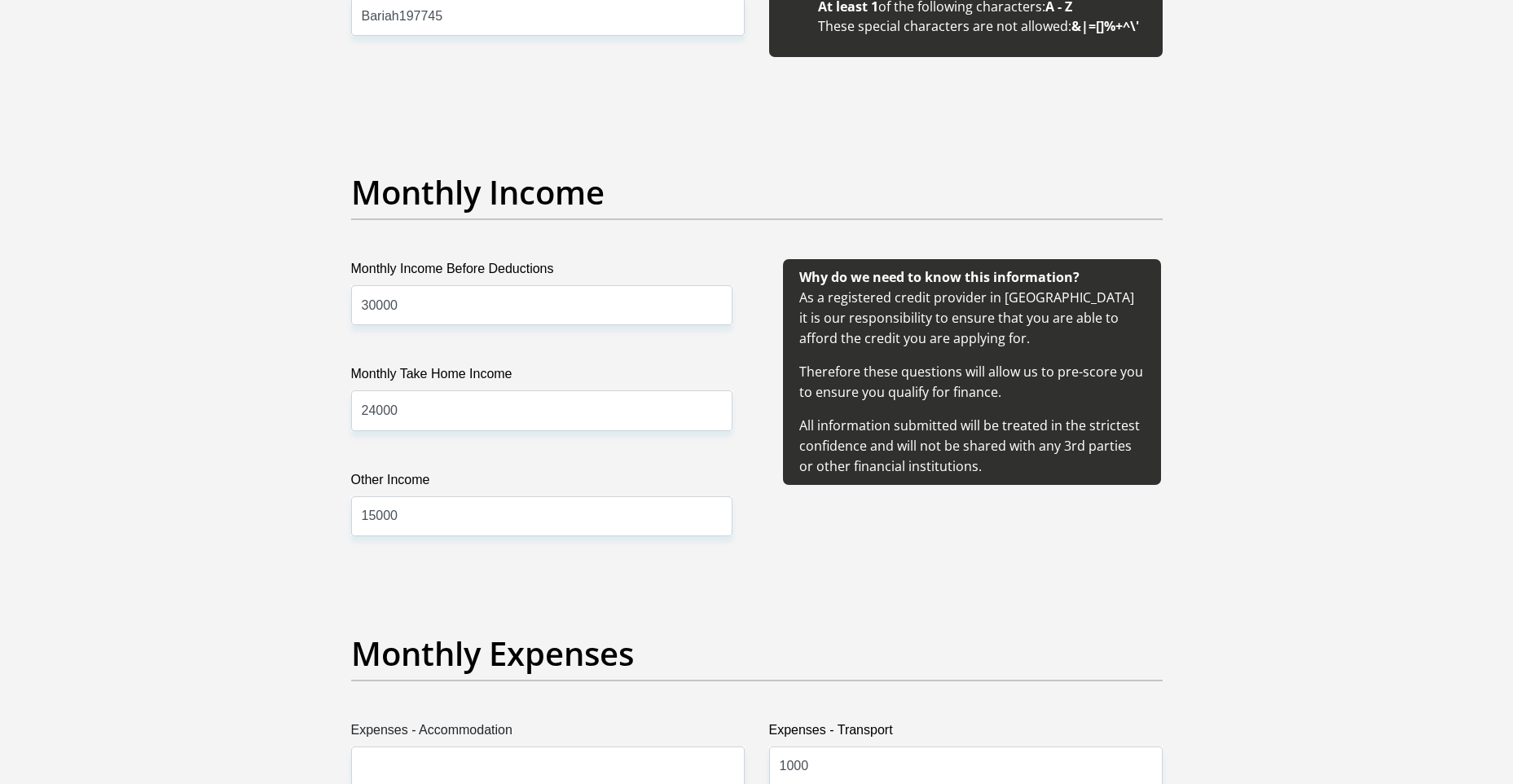
scroll to position [1955, 0]
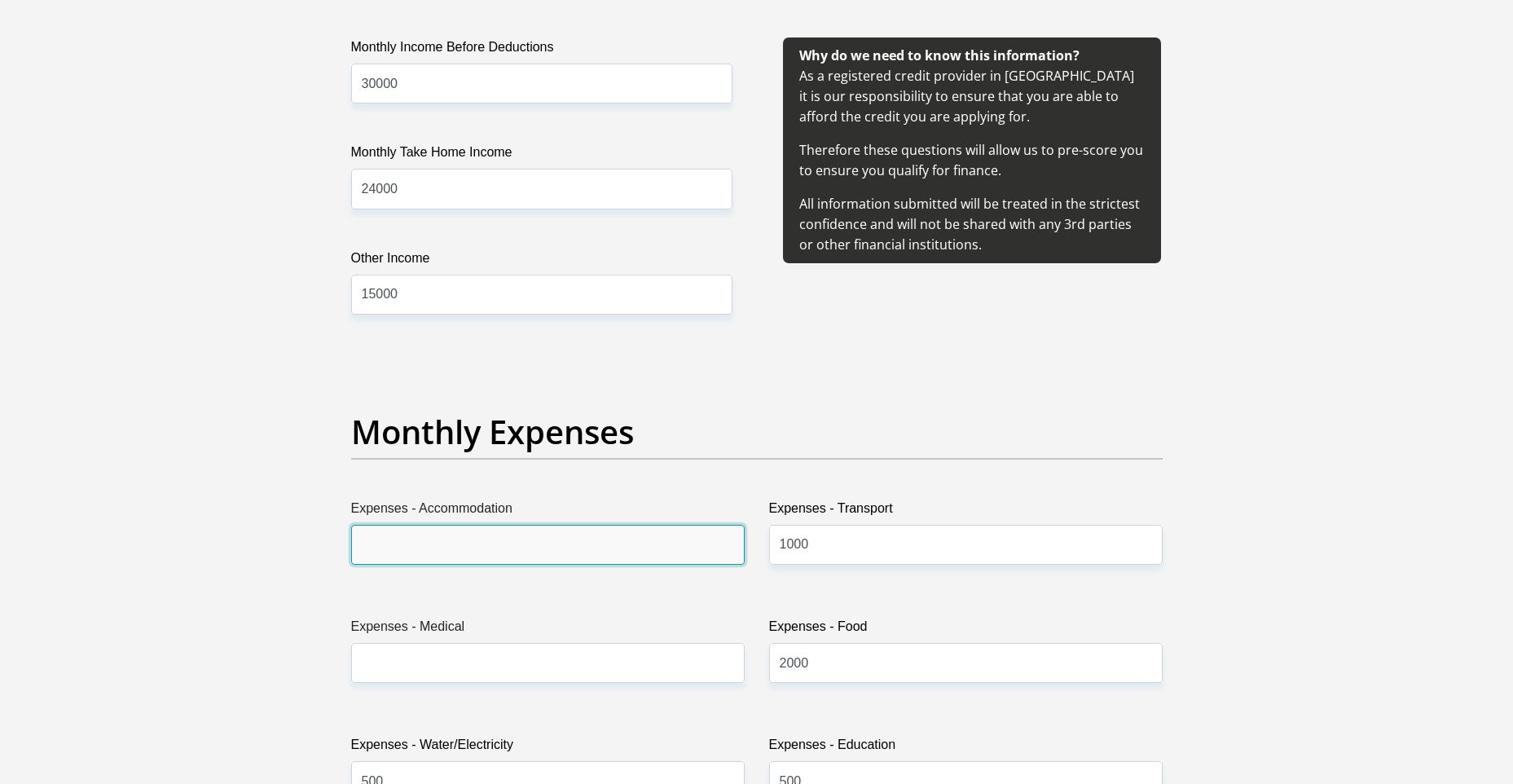
click at [426, 552] on input "Expenses - Accommodation" at bounding box center [548, 545] width 393 height 40
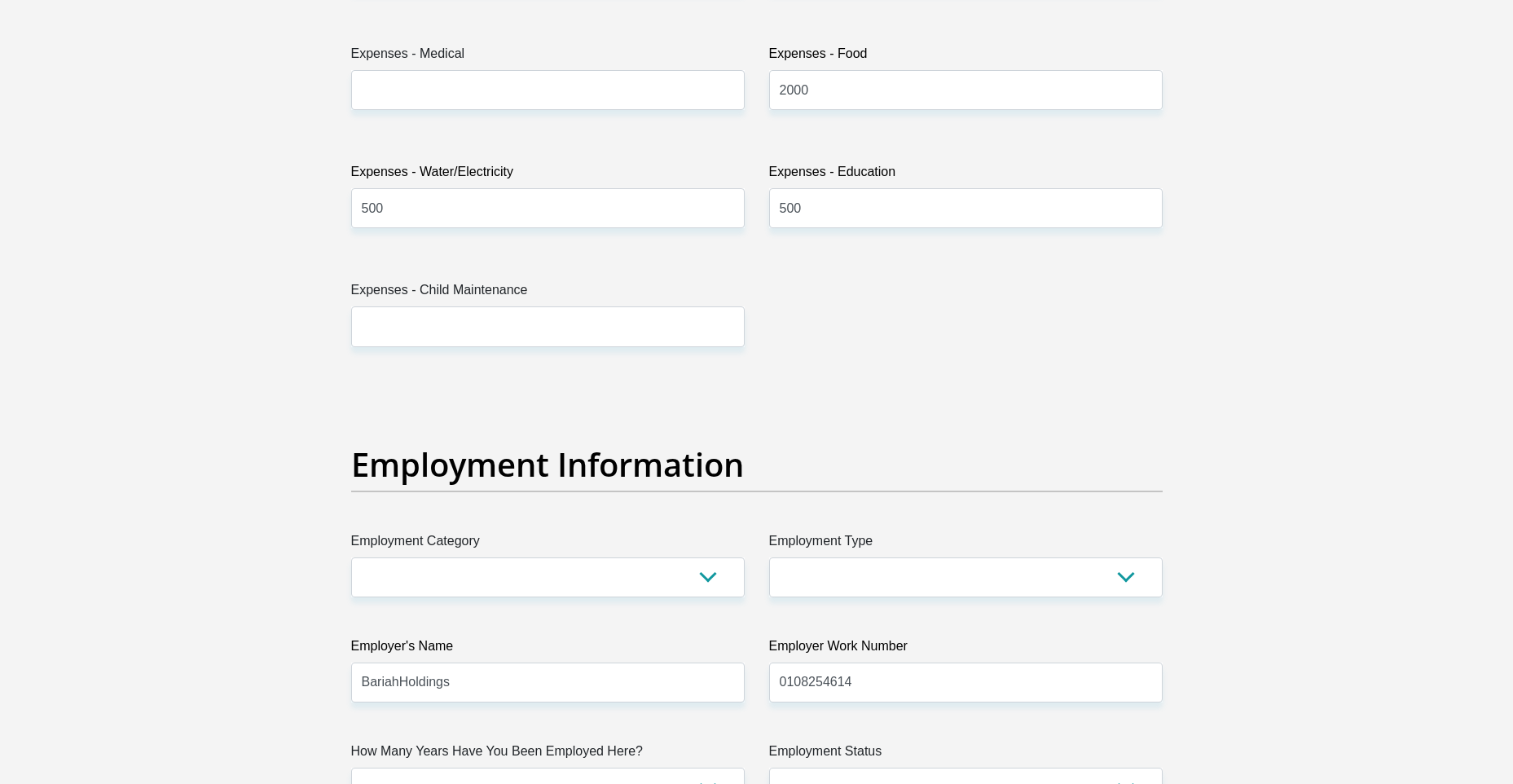
scroll to position [2689, 0]
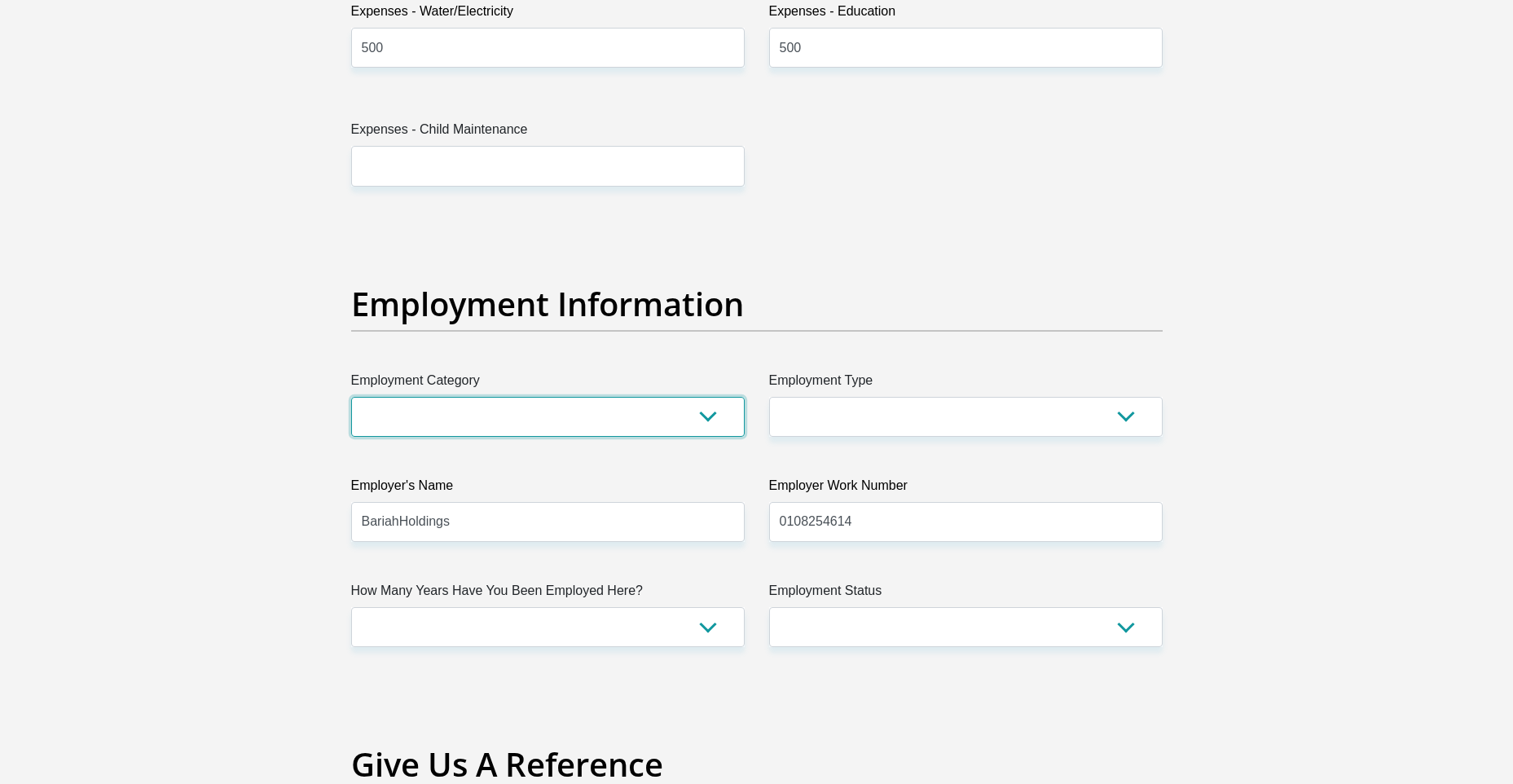
click at [413, 430] on select "AGRICULTURE ALCOHOL & TOBACCO CONSTRUCTION MATERIALS METALLURGY EQUIPMENT FOR R…" at bounding box center [548, 416] width 393 height 40
select select "59"
click at [351, 397] on select "AGRICULTURE ALCOHOL & TOBACCO CONSTRUCTION MATERIALS METALLURGY EQUIPMENT FOR R…" at bounding box center [548, 416] width 393 height 40
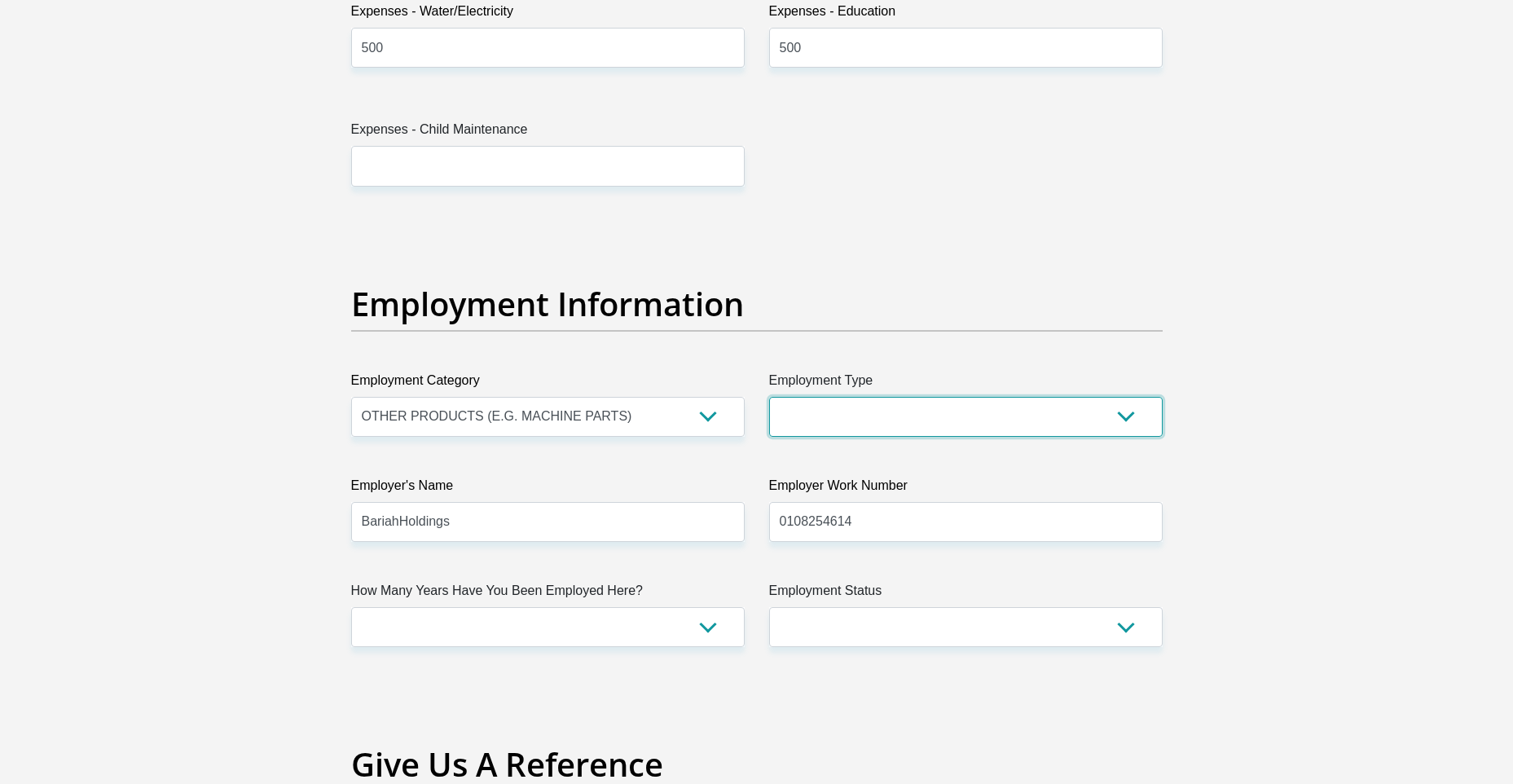
click at [970, 416] on select "College/Lecturer Craft Seller Creative Driver Executive Farmer Forces - Non Com…" at bounding box center [966, 416] width 393 height 40
select select "Self-Employed"
click at [769, 397] on select "College/Lecturer Craft Seller Creative Driver Executive Farmer Forces - Non Com…" at bounding box center [966, 416] width 393 height 40
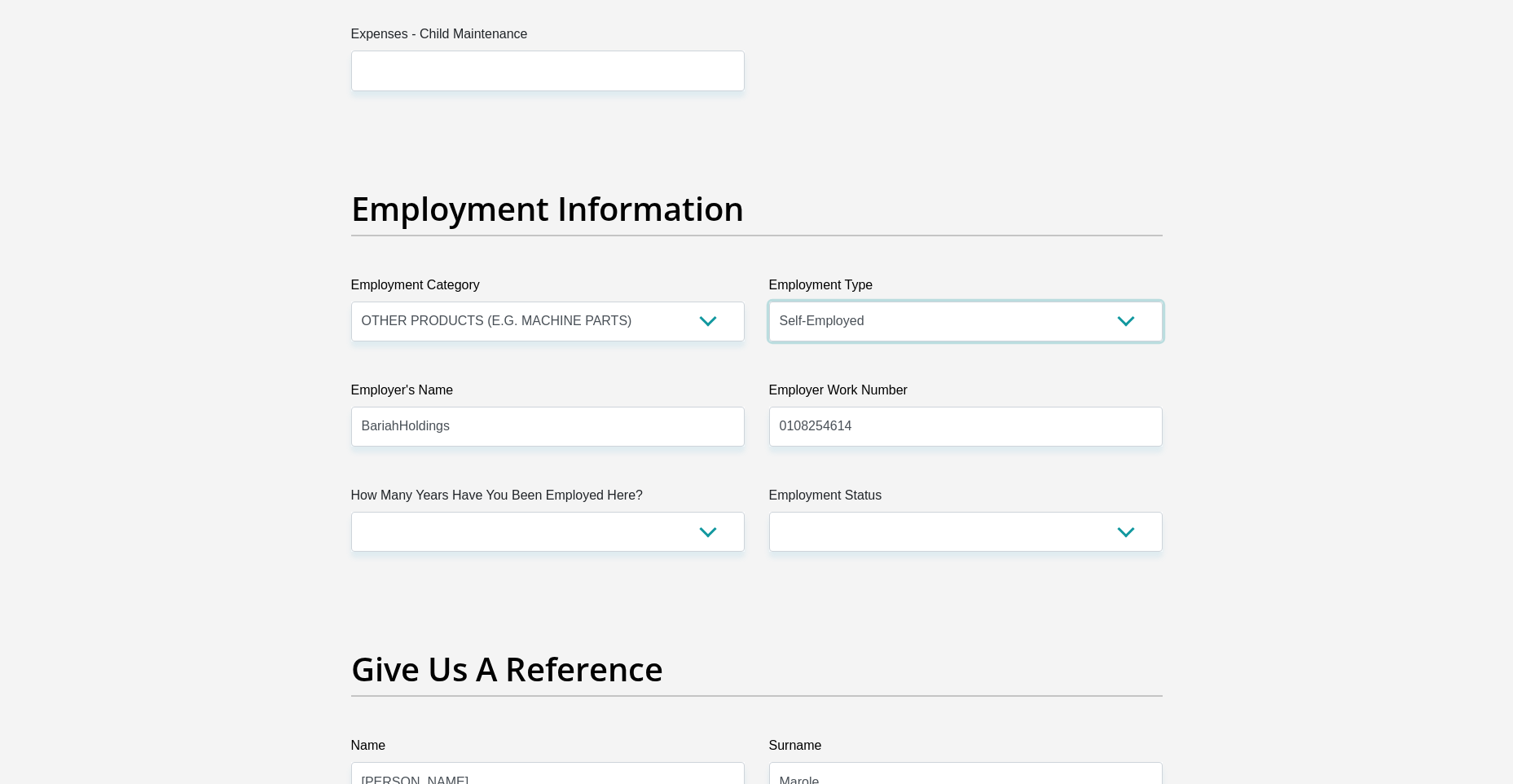
scroll to position [2934, 0]
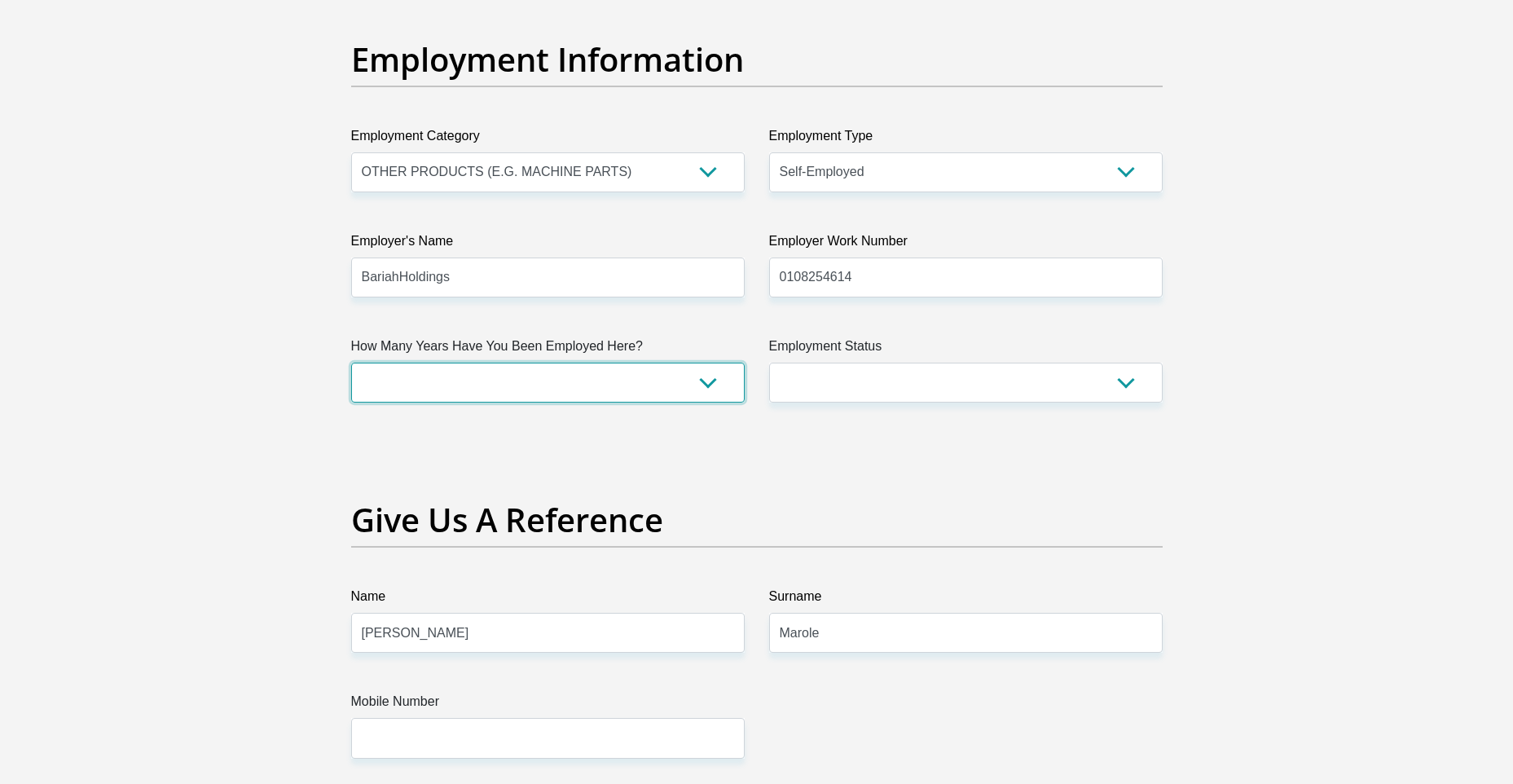
click at [717, 389] on select "less than 1 year 1-3 years 3-5 years 5+ years" at bounding box center [548, 383] width 393 height 40
select select "60"
click at [351, 363] on select "less than 1 year 1-3 years 3-5 years 5+ years" at bounding box center [548, 383] width 393 height 40
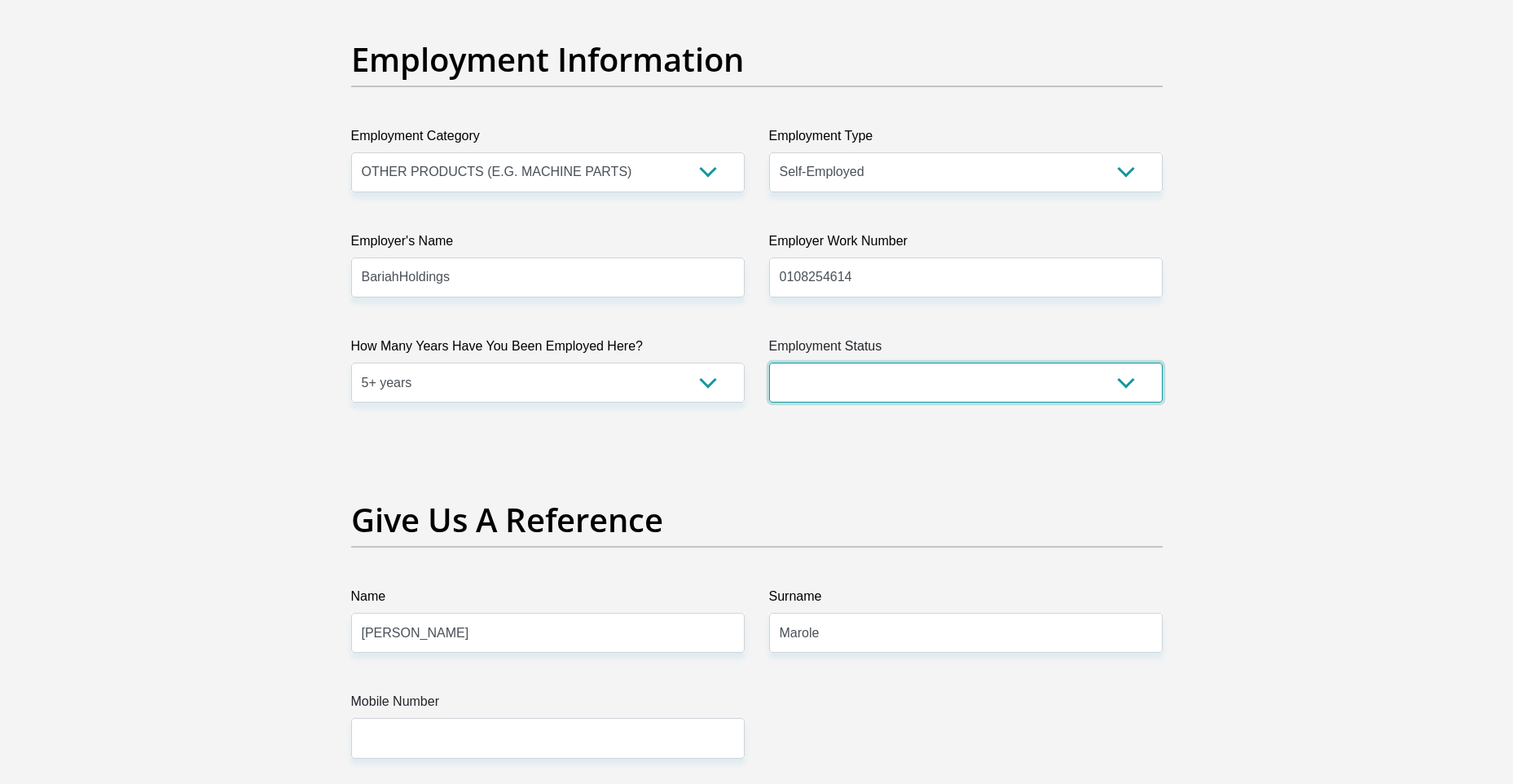
click at [958, 381] on select "Permanent/Full-time Part-time/Casual [DEMOGRAPHIC_DATA] Worker Self-Employed Ho…" at bounding box center [966, 383] width 393 height 40
select select "1"
click at [769, 363] on select "Permanent/Full-time Part-time/Casual [DEMOGRAPHIC_DATA] Worker Self-Employed Ho…" at bounding box center [966, 383] width 393 height 40
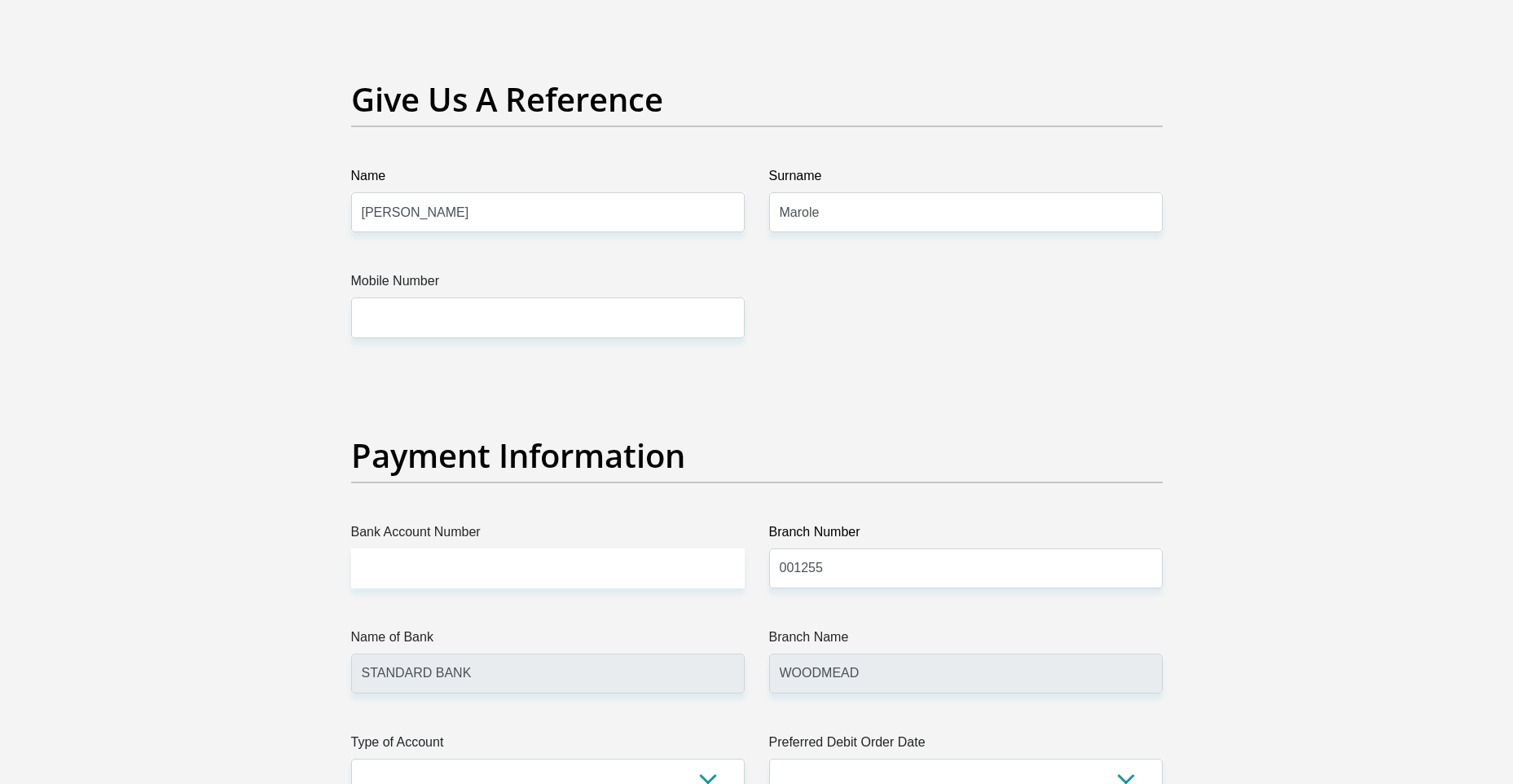
scroll to position [3422, 0]
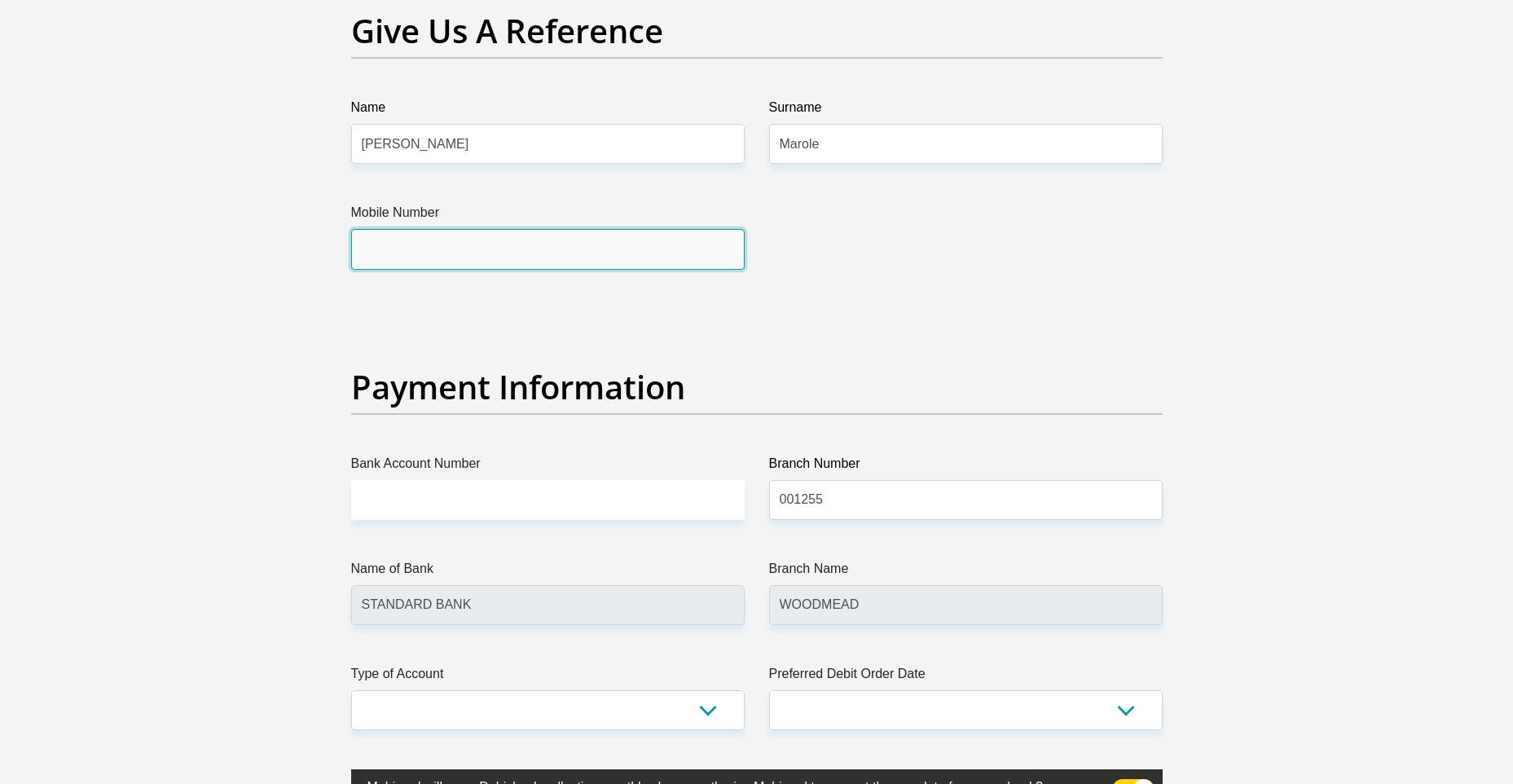
drag, startPoint x: 417, startPoint y: 248, endPoint x: 440, endPoint y: 251, distance: 23.2
click at [440, 251] on input "Mobile Number" at bounding box center [548, 248] width 393 height 40
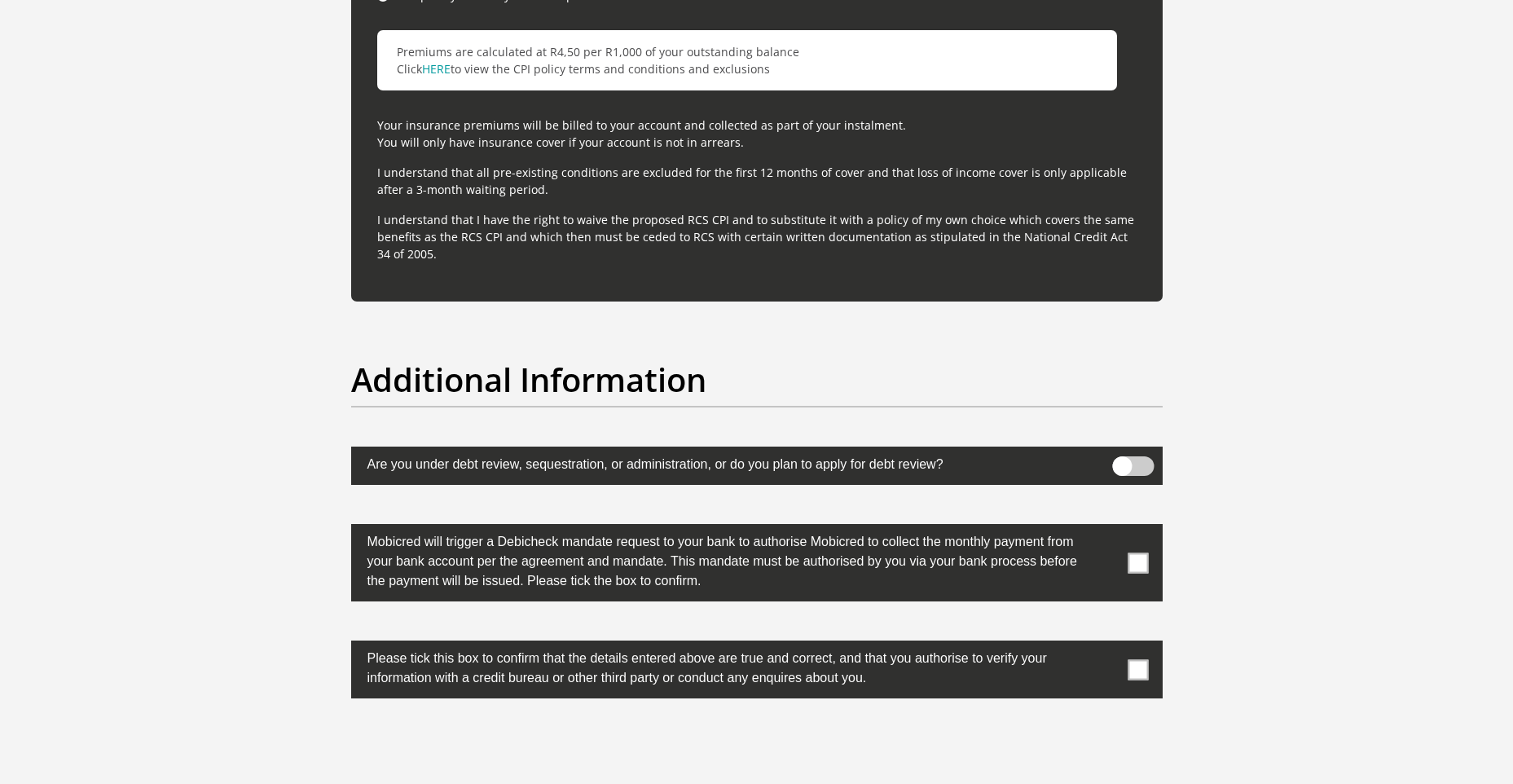
scroll to position [4971, 0]
